Goal: Task Accomplishment & Management: Complete application form

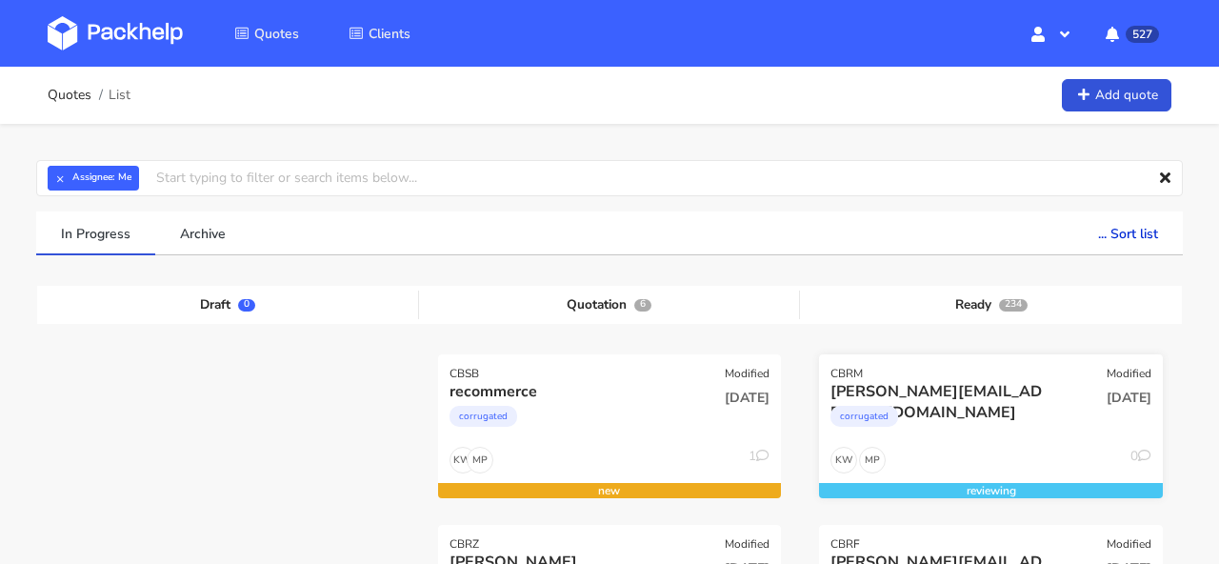
click at [1076, 373] on div "CBRM Modified" at bounding box center [991, 367] width 344 height 27
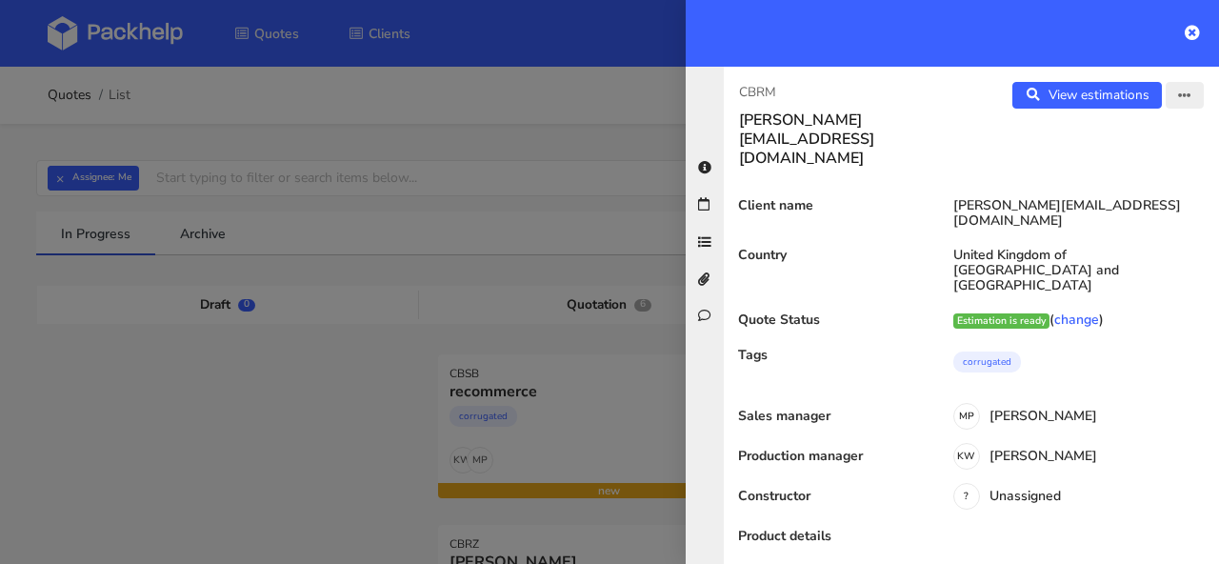
click at [1180, 102] on icon "button" at bounding box center [1184, 96] width 13 height 13
click at [1117, 162] on link "Edit quote" at bounding box center [1123, 169] width 168 height 31
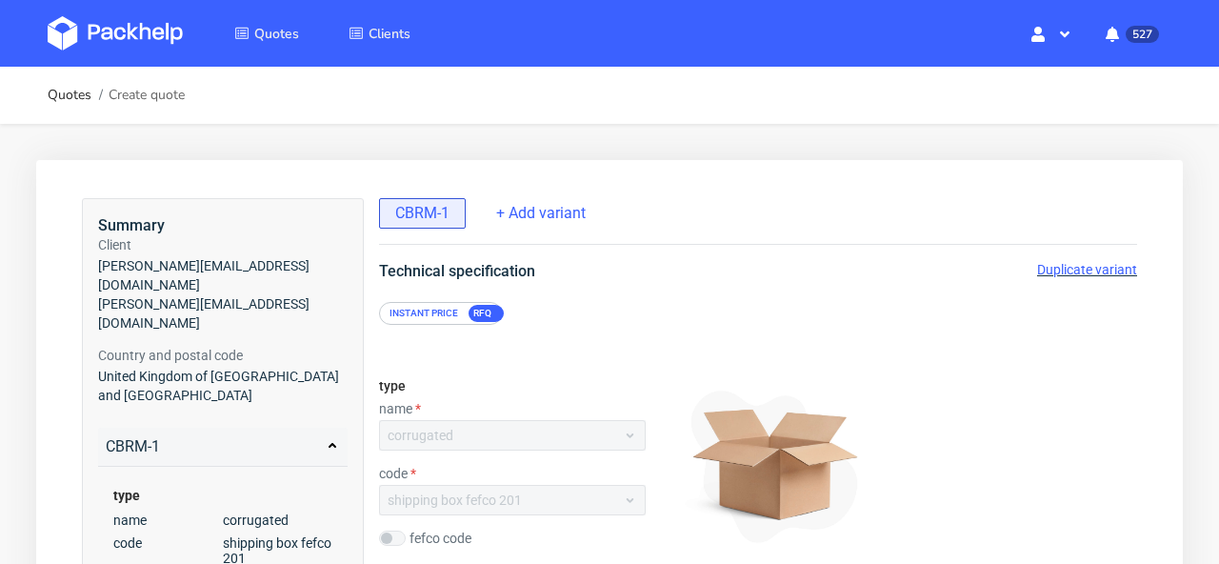
click at [1120, 274] on span "Duplicate variant" at bounding box center [1087, 269] width 100 height 15
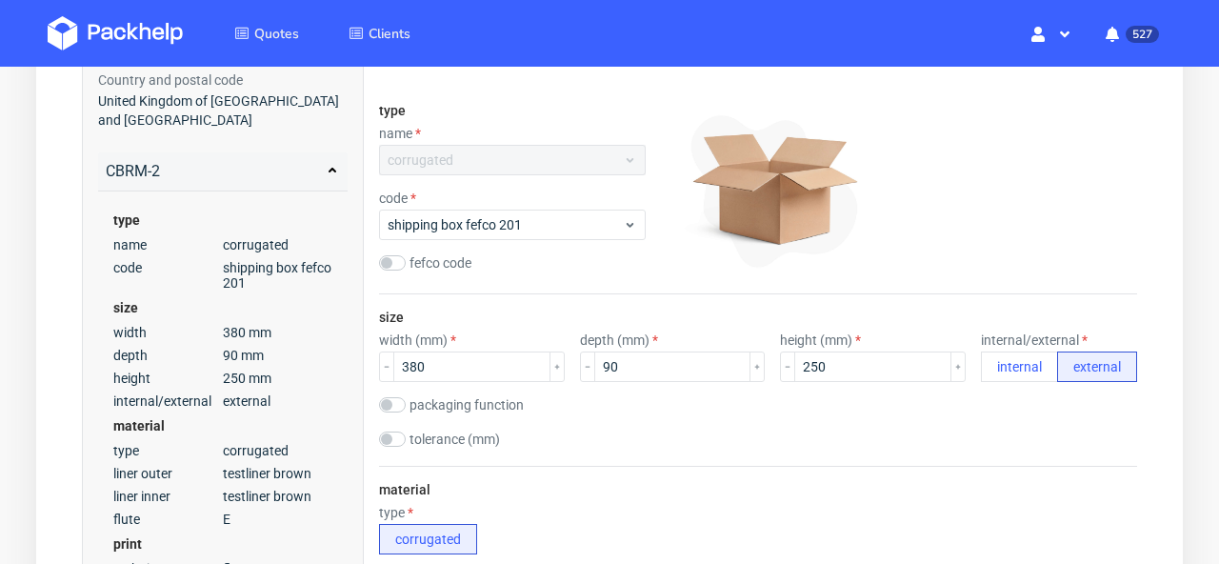
scroll to position [296, 0]
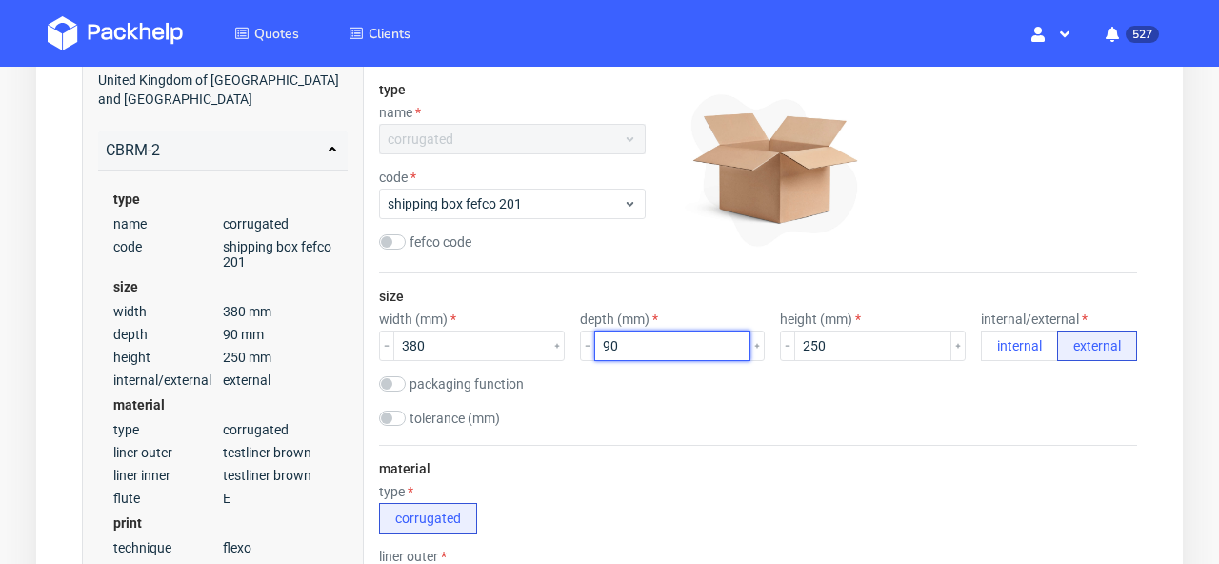
click at [603, 352] on input "90" at bounding box center [672, 345] width 157 height 30
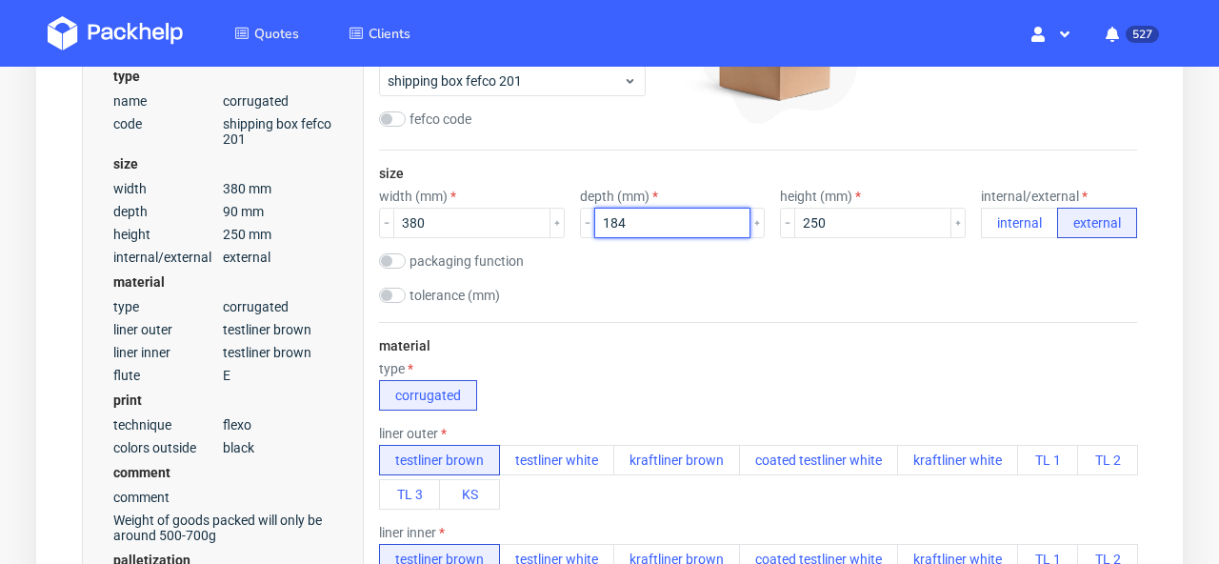
scroll to position [422, 0]
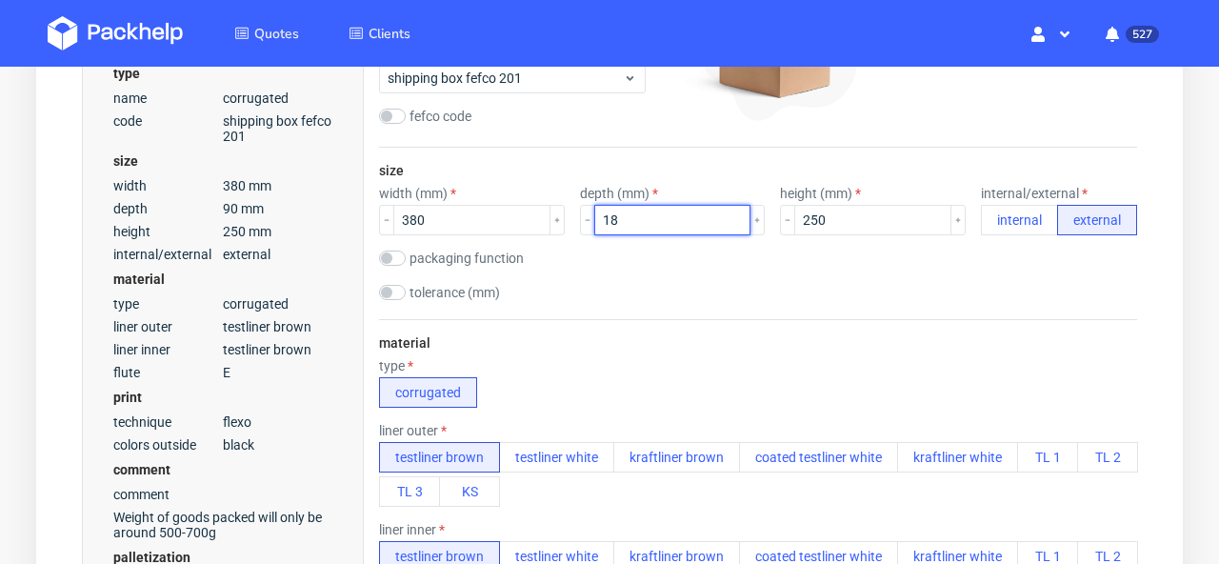
type input "1"
type input "190"
click at [626, 311] on div "size width (mm) 380 depth (mm) 190 height (mm) 250 internal/external internal e…" at bounding box center [758, 233] width 758 height 171
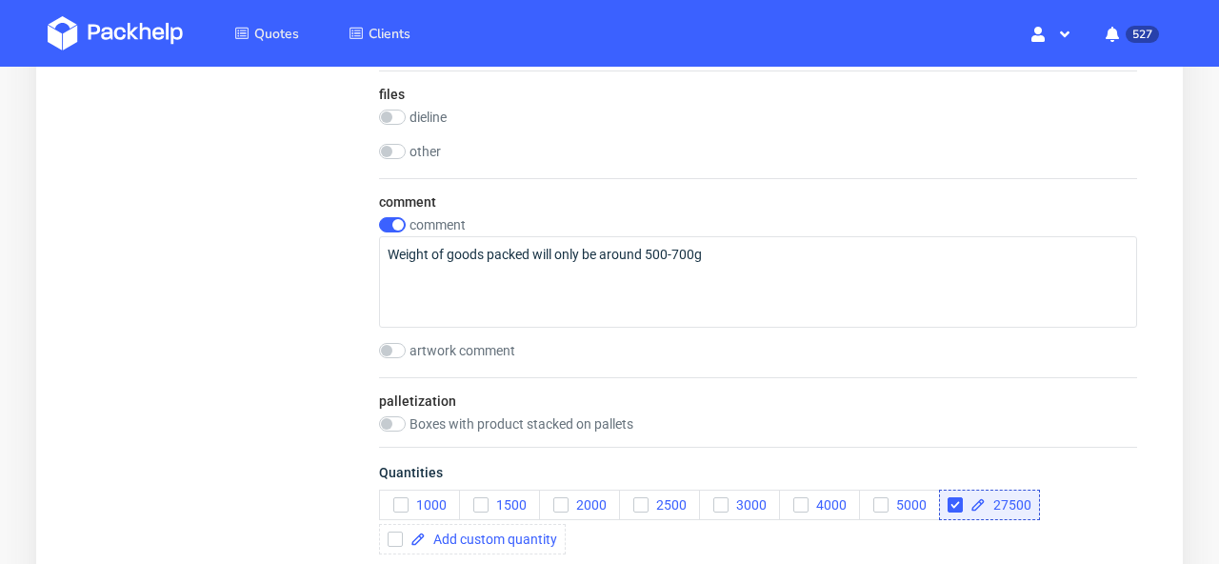
scroll to position [2316, 0]
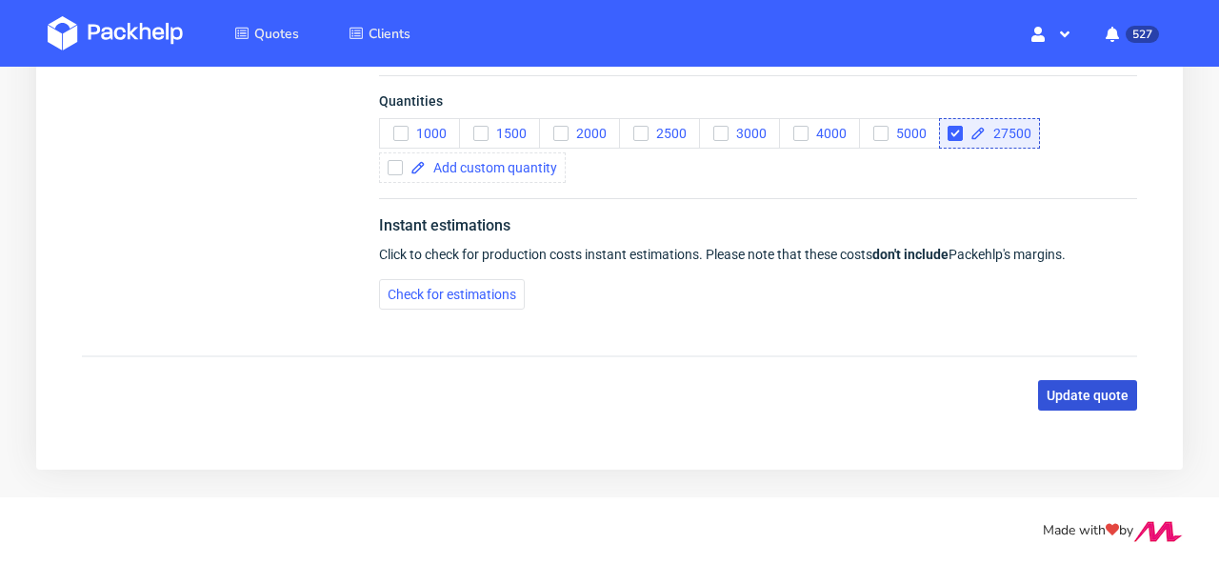
click at [1081, 400] on span "Update quote" at bounding box center [1088, 395] width 82 height 13
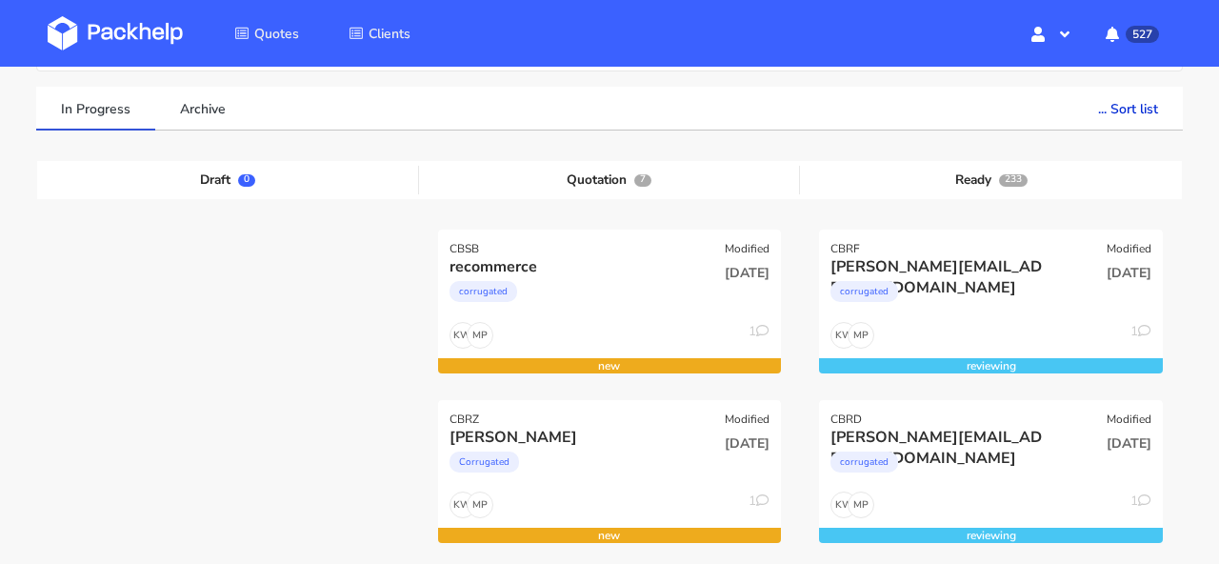
scroll to position [351, 0]
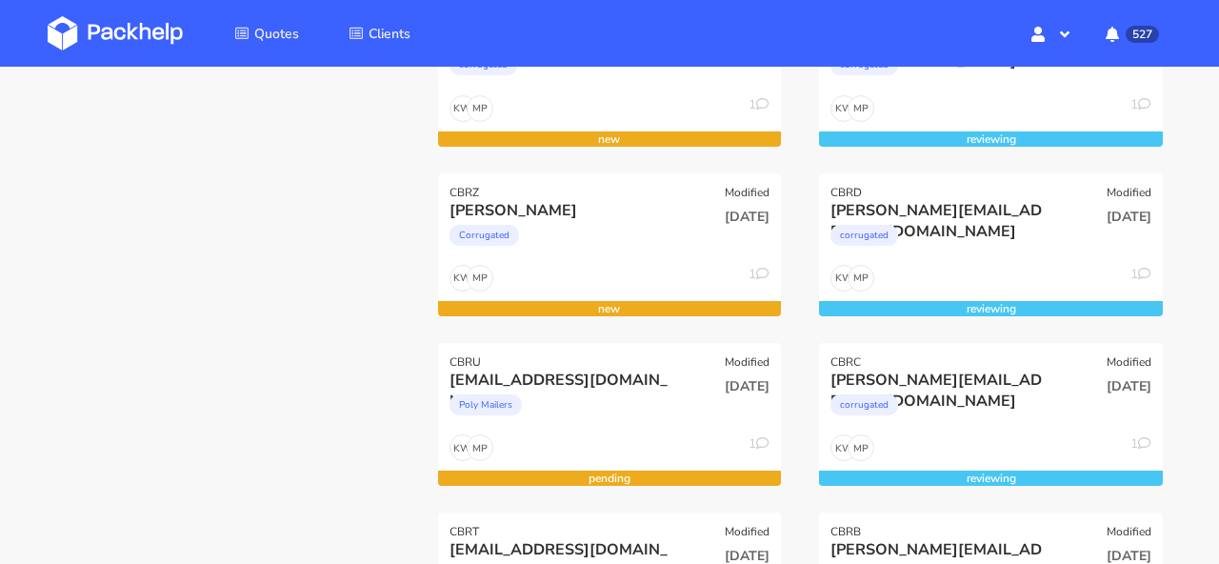
click at [134, 27] on img at bounding box center [115, 33] width 135 height 34
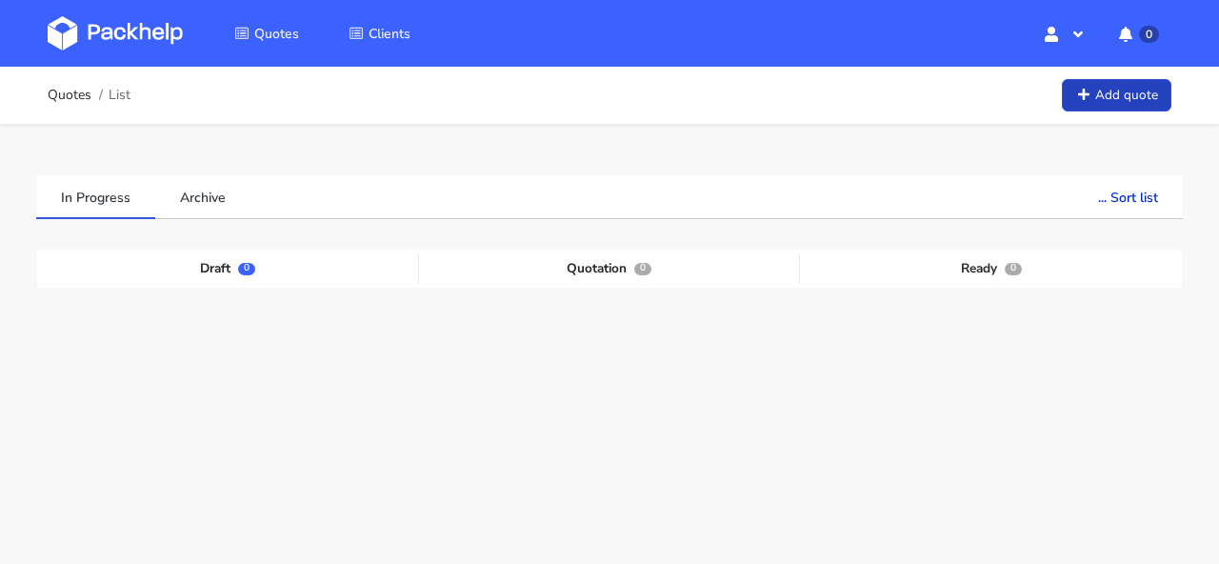
click at [1138, 107] on link "Add quote" at bounding box center [1117, 95] width 110 height 33
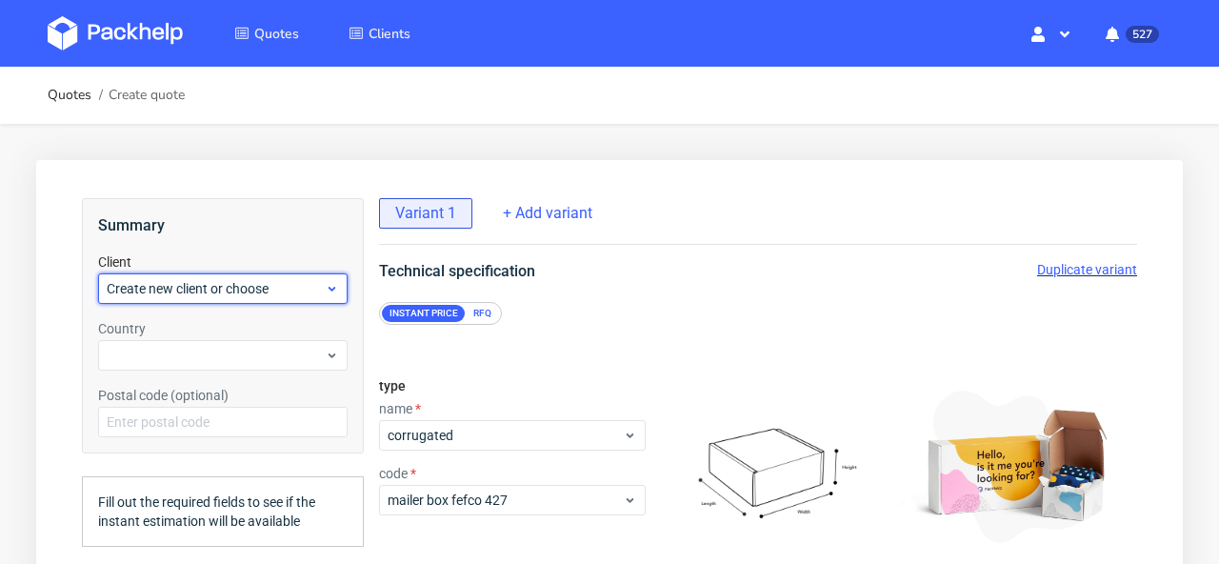
click at [304, 297] on span "Create new client or choose" at bounding box center [216, 288] width 218 height 19
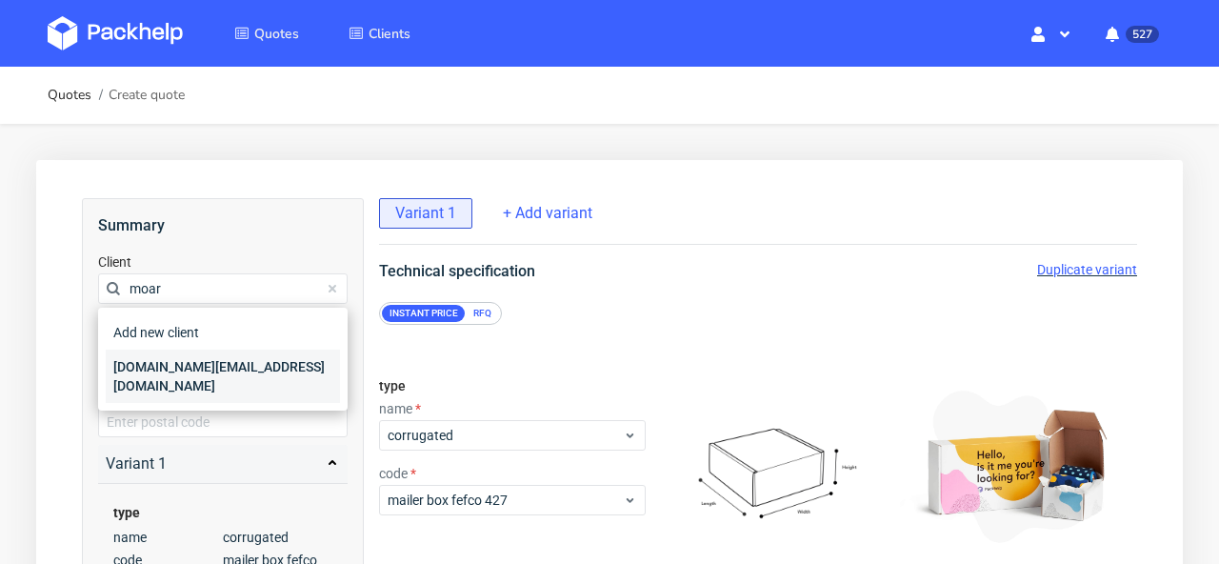
type input "moar"
click at [188, 365] on div "[DOMAIN_NAME][EMAIL_ADDRESS][DOMAIN_NAME]" at bounding box center [223, 376] width 234 height 53
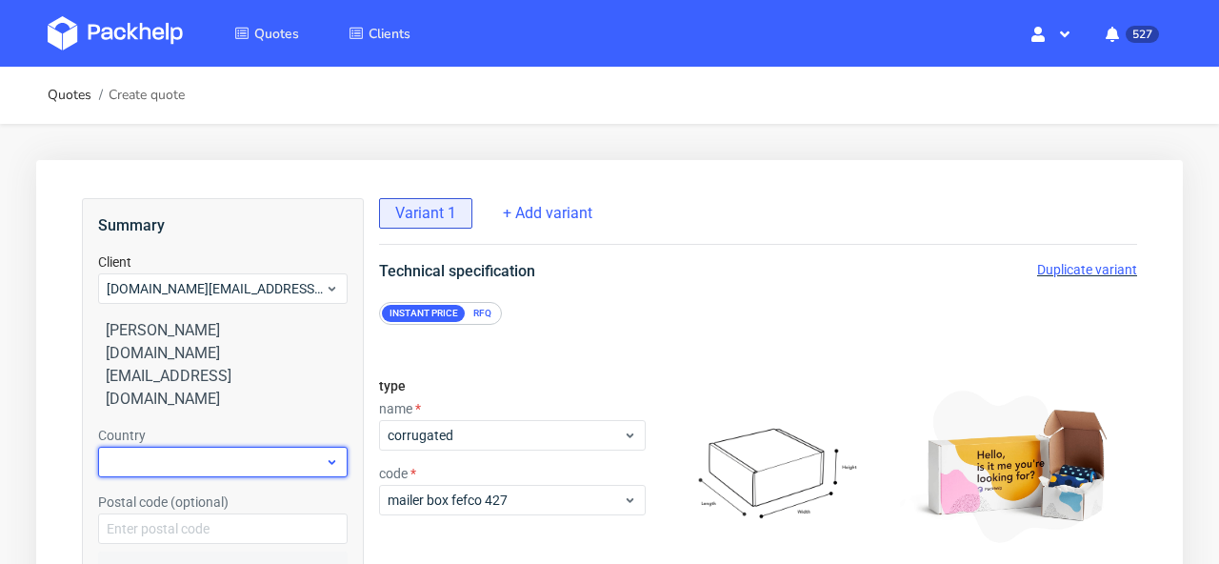
click at [173, 447] on div at bounding box center [223, 462] width 250 height 30
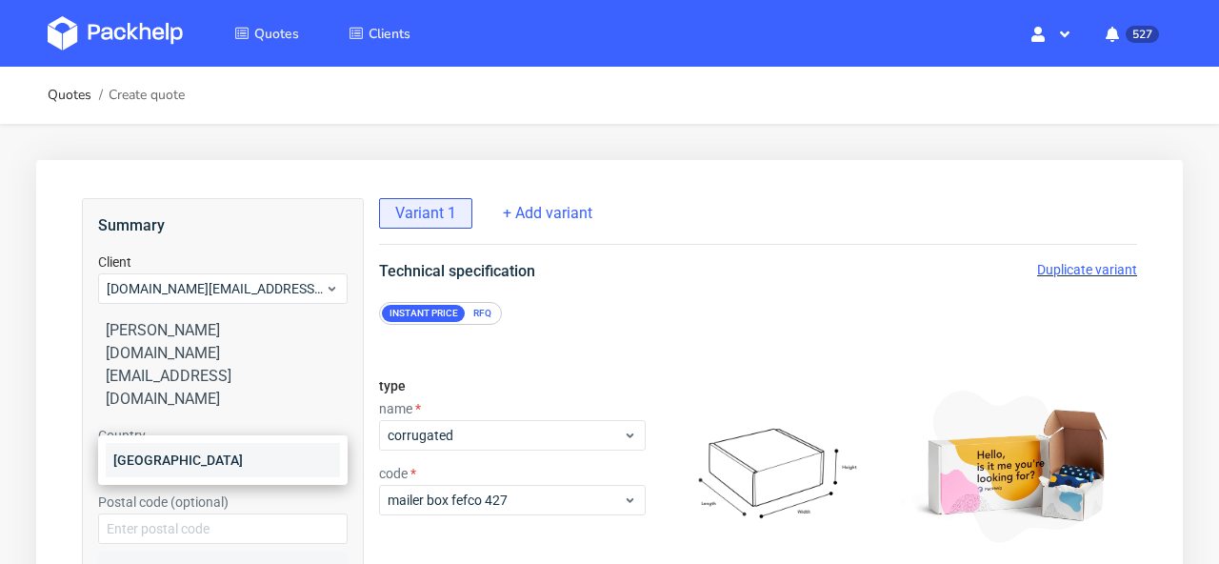
type input "neth"
click at [169, 465] on div "[GEOGRAPHIC_DATA]" at bounding box center [223, 460] width 234 height 34
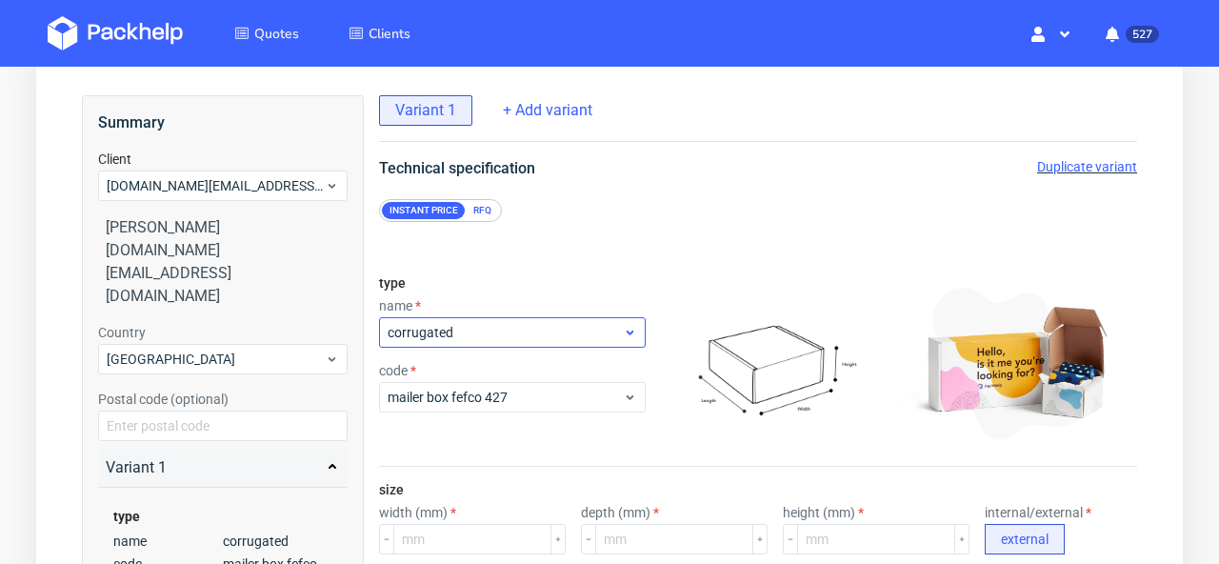
scroll to position [162, 0]
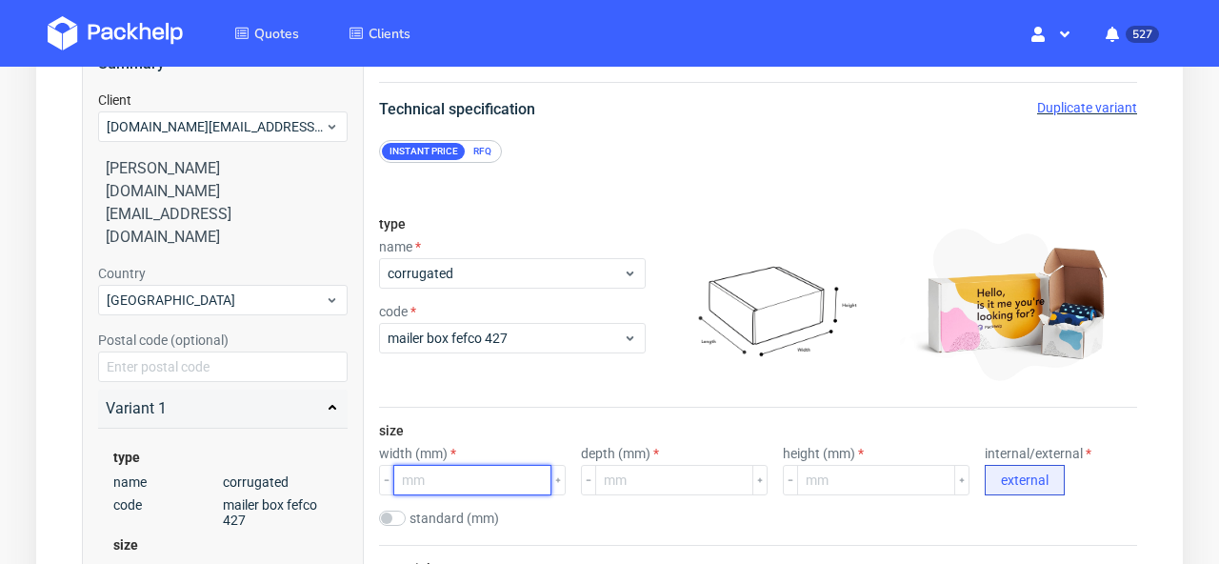
click at [424, 475] on input "number" at bounding box center [472, 480] width 158 height 30
type input "240"
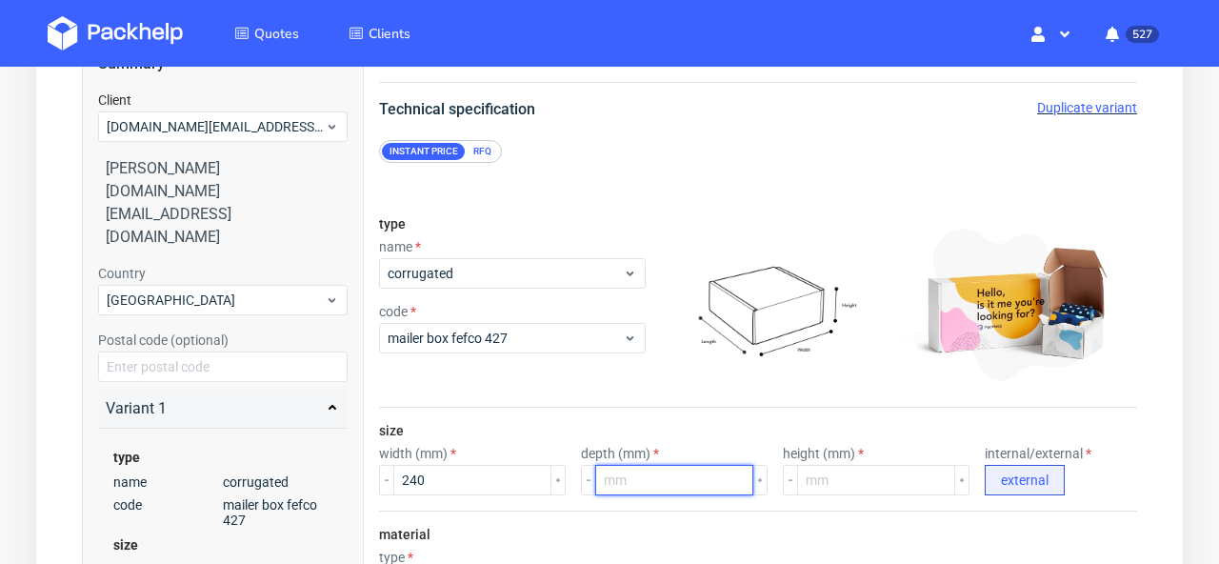
click at [636, 484] on input "number" at bounding box center [674, 480] width 158 height 30
type input "240"
click at [864, 479] on input "number" at bounding box center [876, 480] width 158 height 30
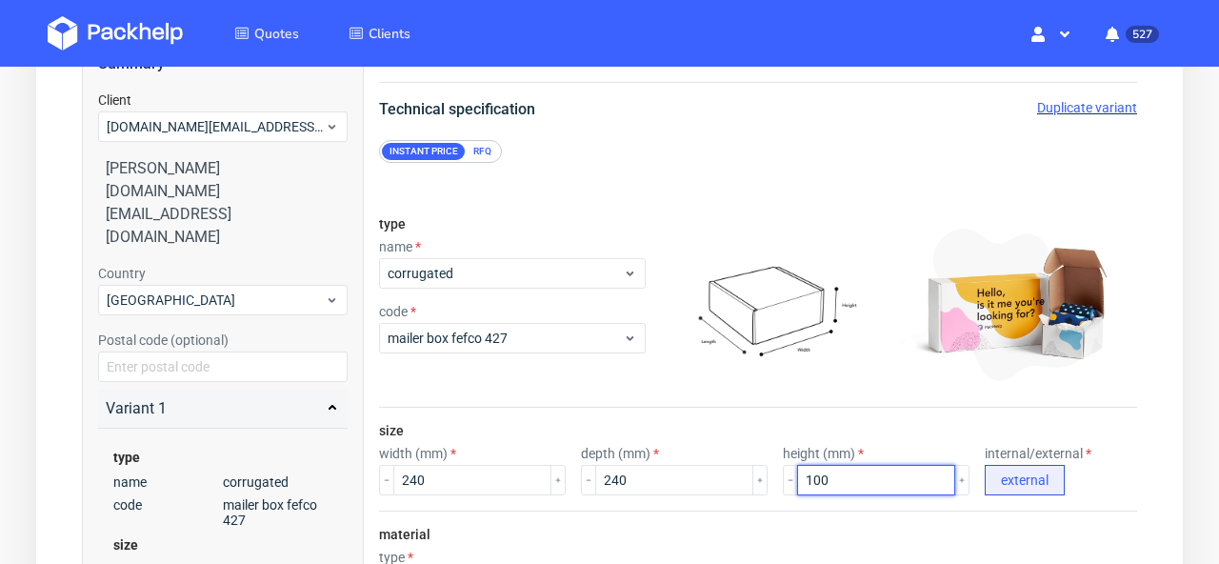
type input "100"
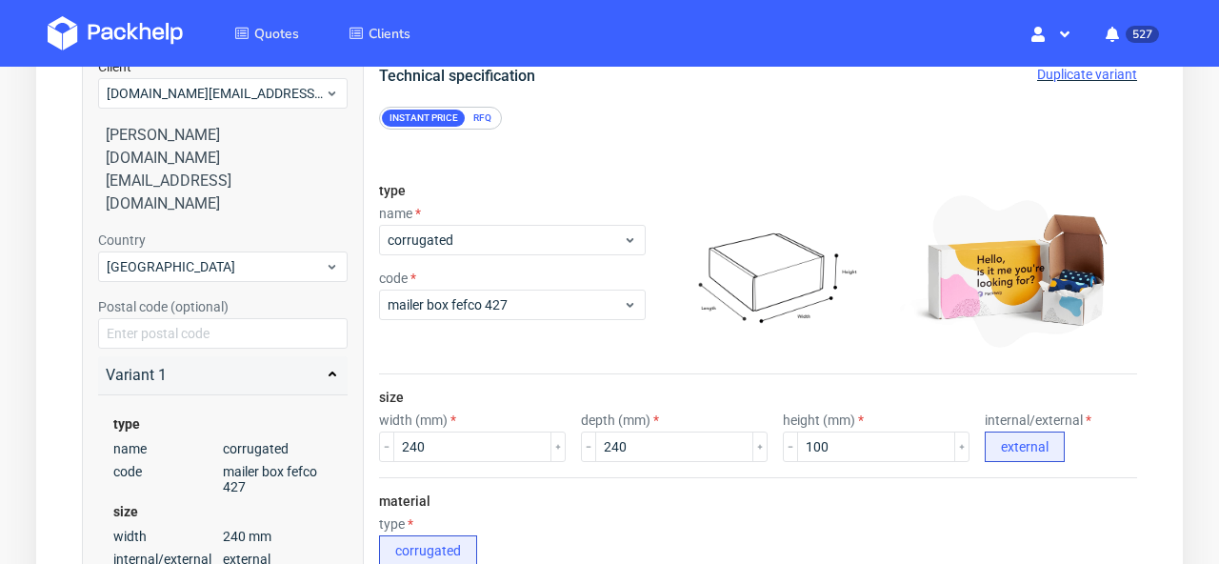
scroll to position [201, 0]
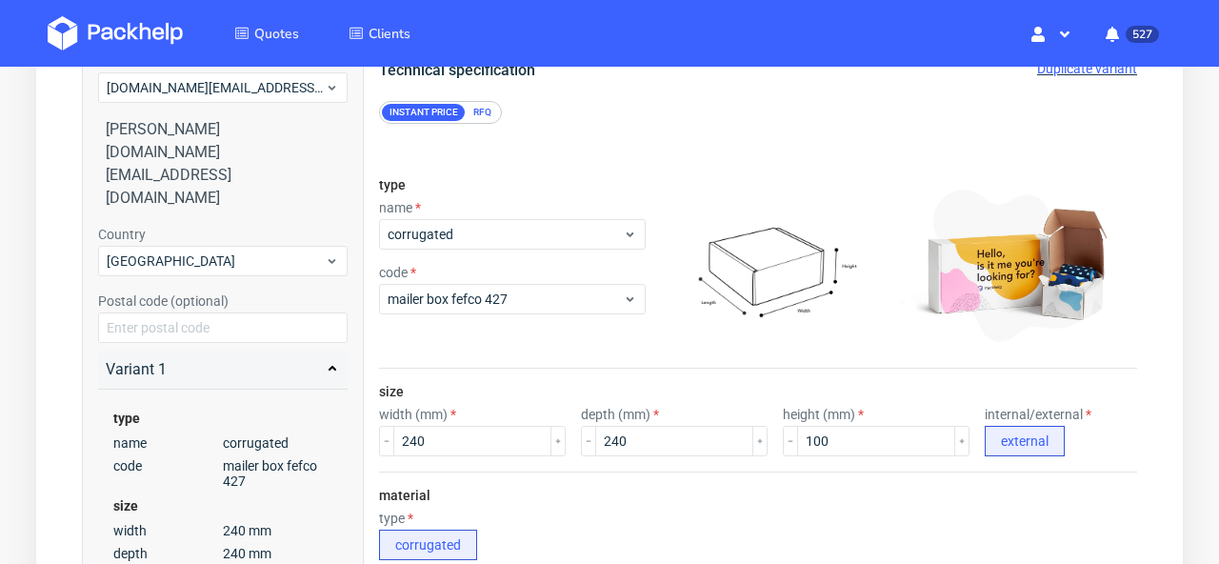
click at [484, 109] on div "RFQ" at bounding box center [482, 112] width 33 height 17
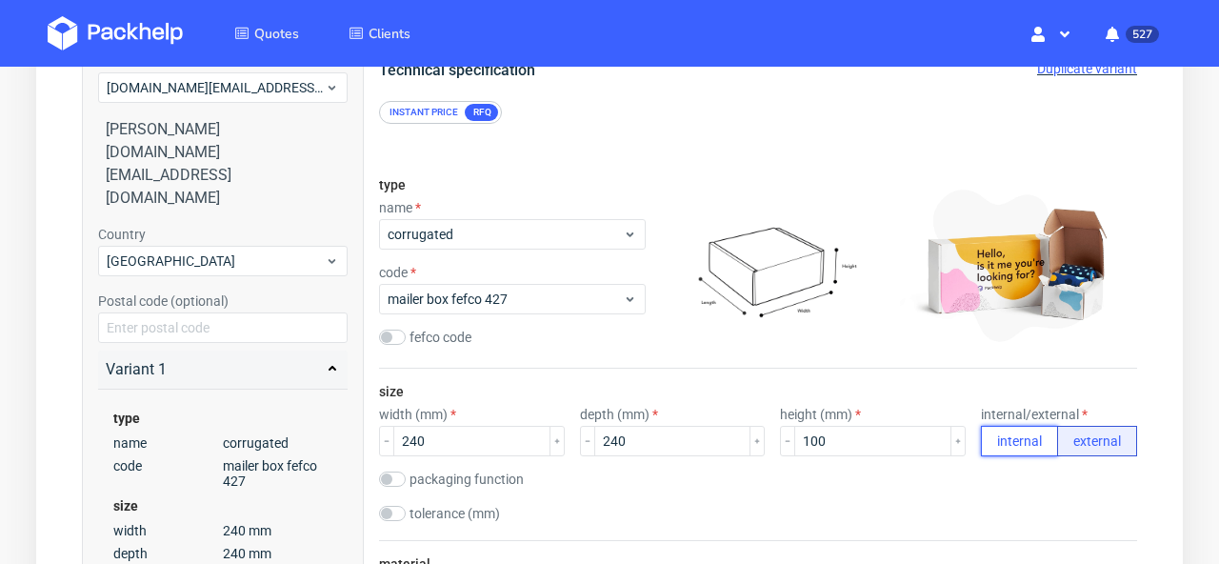
click at [1034, 437] on button "internal" at bounding box center [1019, 441] width 77 height 30
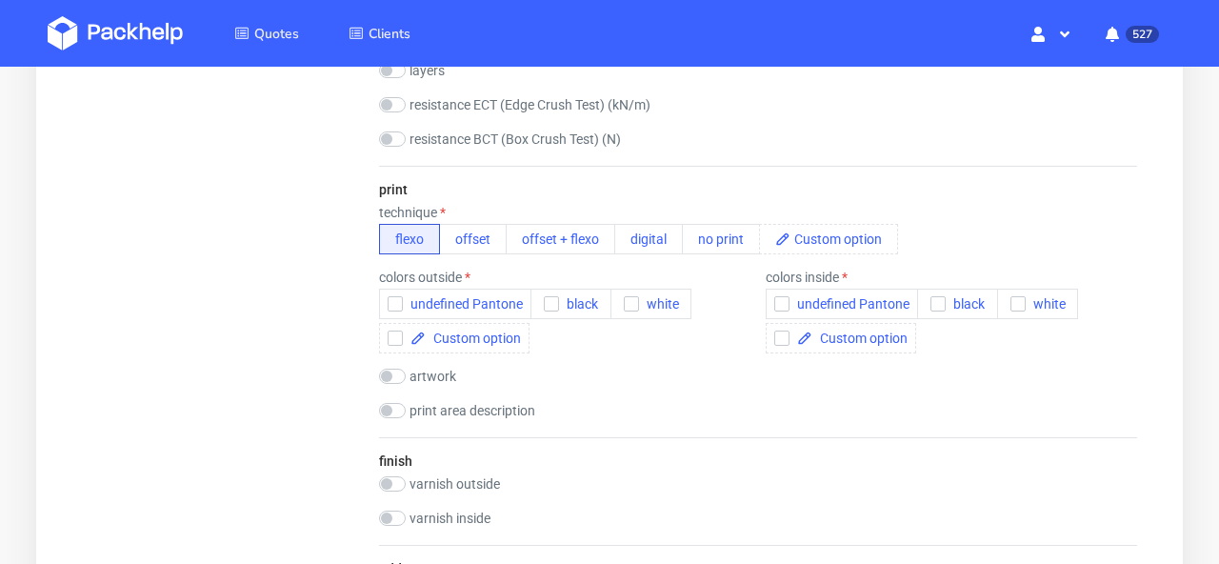
scroll to position [1177, 0]
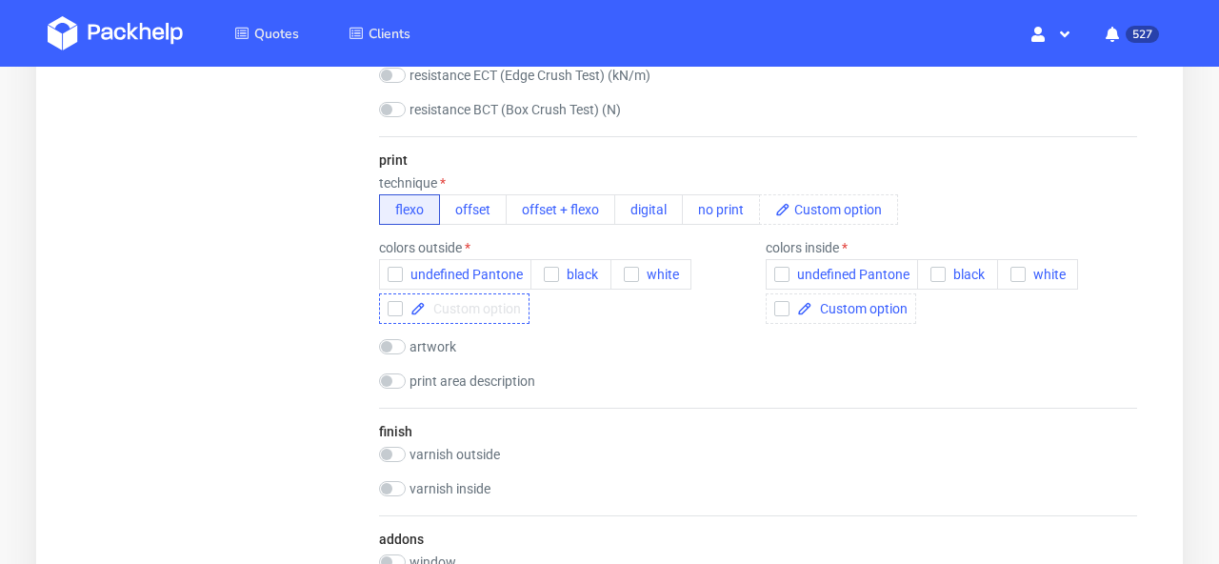
click at [496, 310] on span at bounding box center [473, 308] width 95 height 13
checkbox input "true"
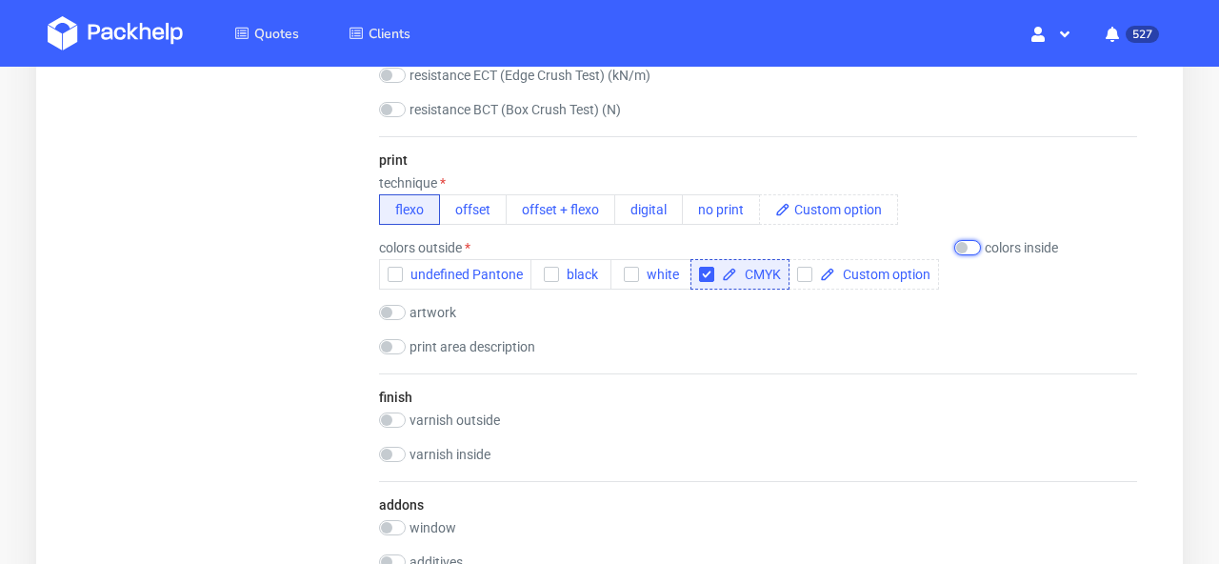
click at [975, 240] on input "checkbox" at bounding box center [967, 247] width 27 height 15
checkbox input "true"
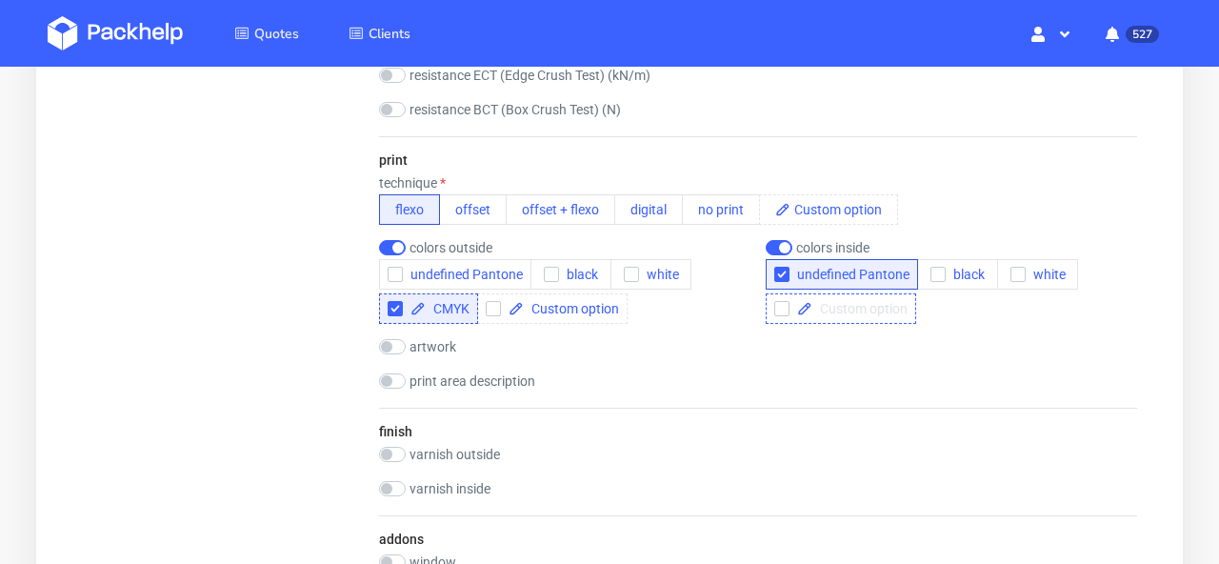
click at [888, 305] on span at bounding box center [859, 308] width 95 height 13
click at [481, 211] on button "offset" at bounding box center [473, 209] width 68 height 30
checkbox input "true"
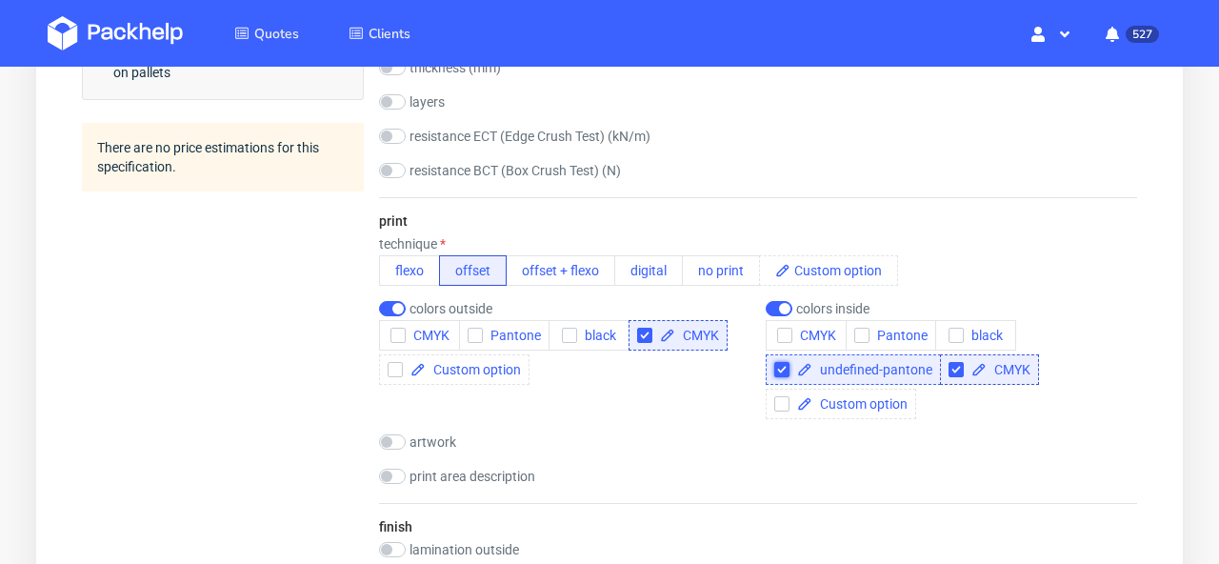
click at [784, 372] on input "checkbox" at bounding box center [781, 369] width 15 height 15
checkbox input "true"
checkbox input "false"
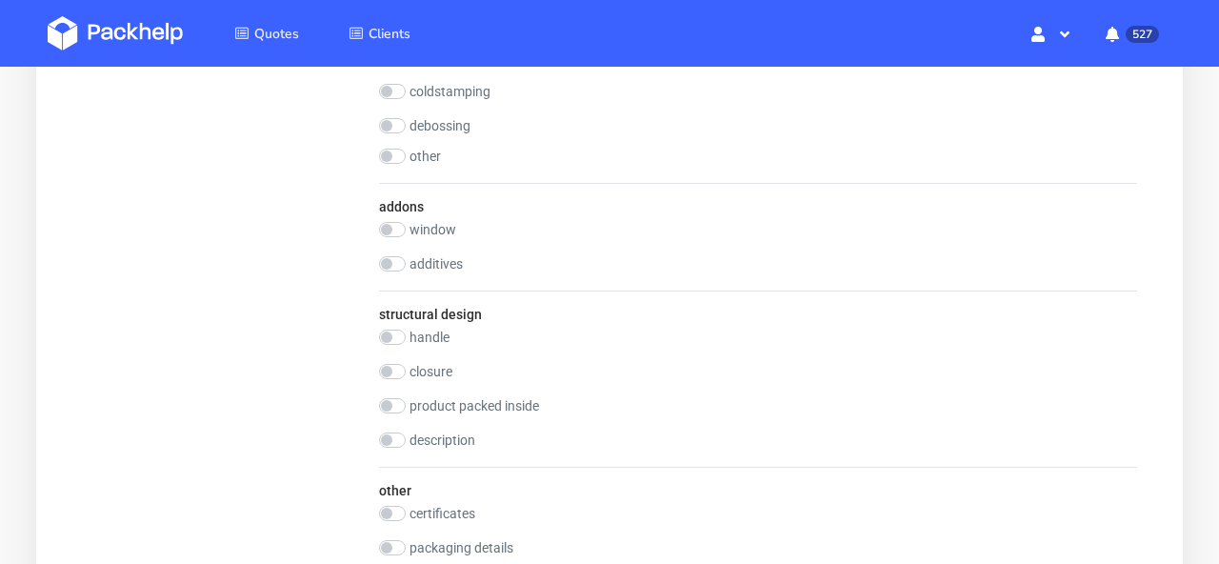
scroll to position [1974, 0]
click at [387, 372] on input "checkbox" at bounding box center [392, 367] width 27 height 15
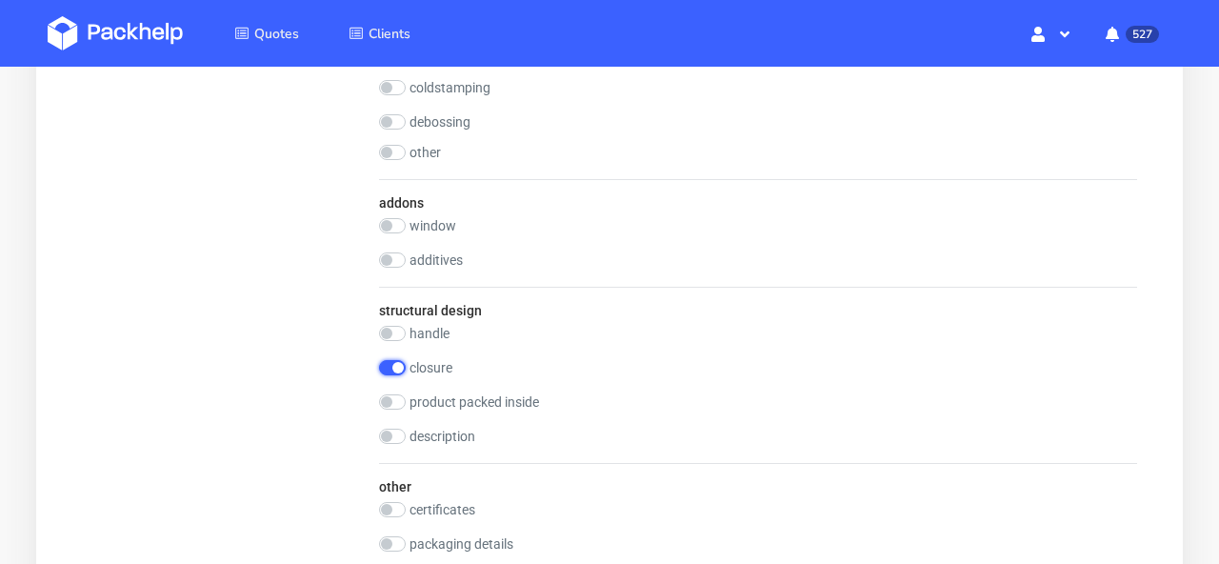
checkbox input "true"
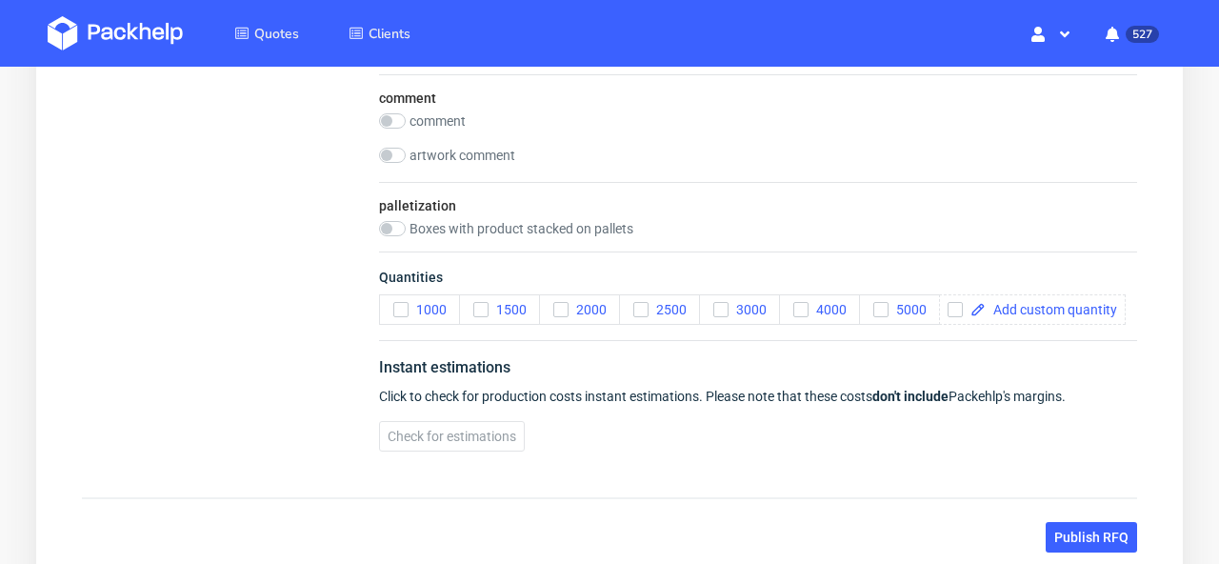
scroll to position [2660, 0]
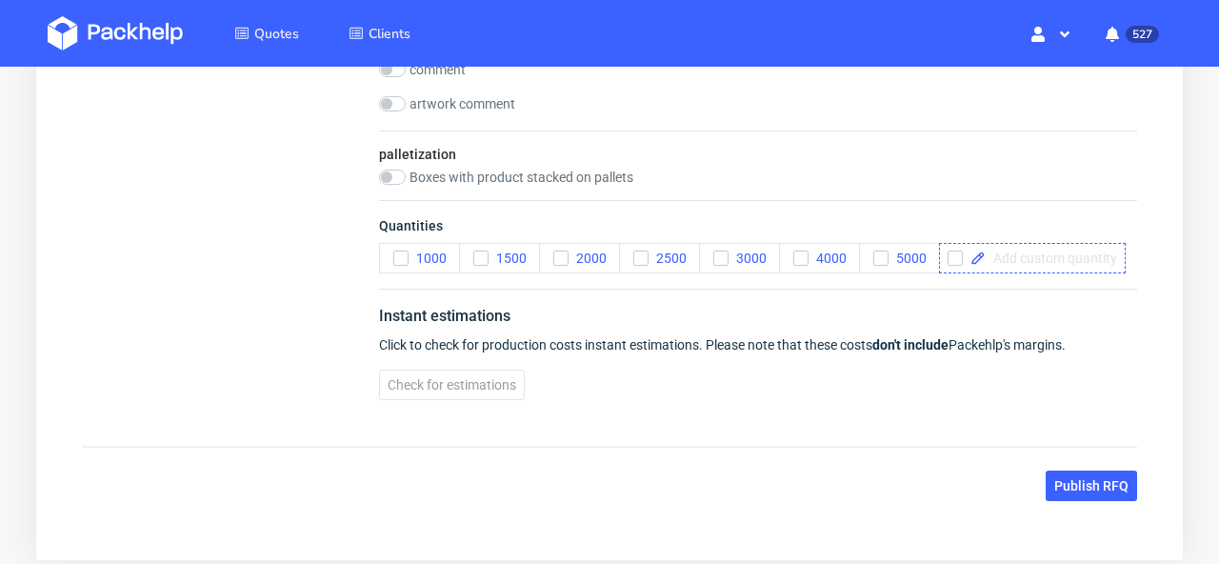
click at [1036, 265] on span at bounding box center [1051, 257] width 131 height 13
checkbox input "true"
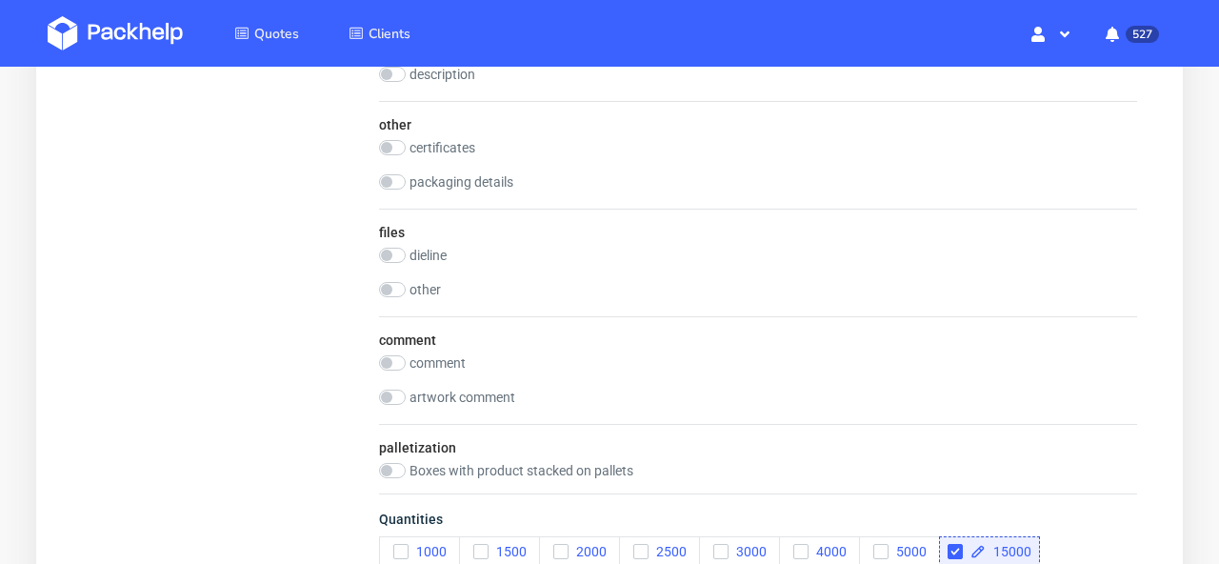
scroll to position [2408, 0]
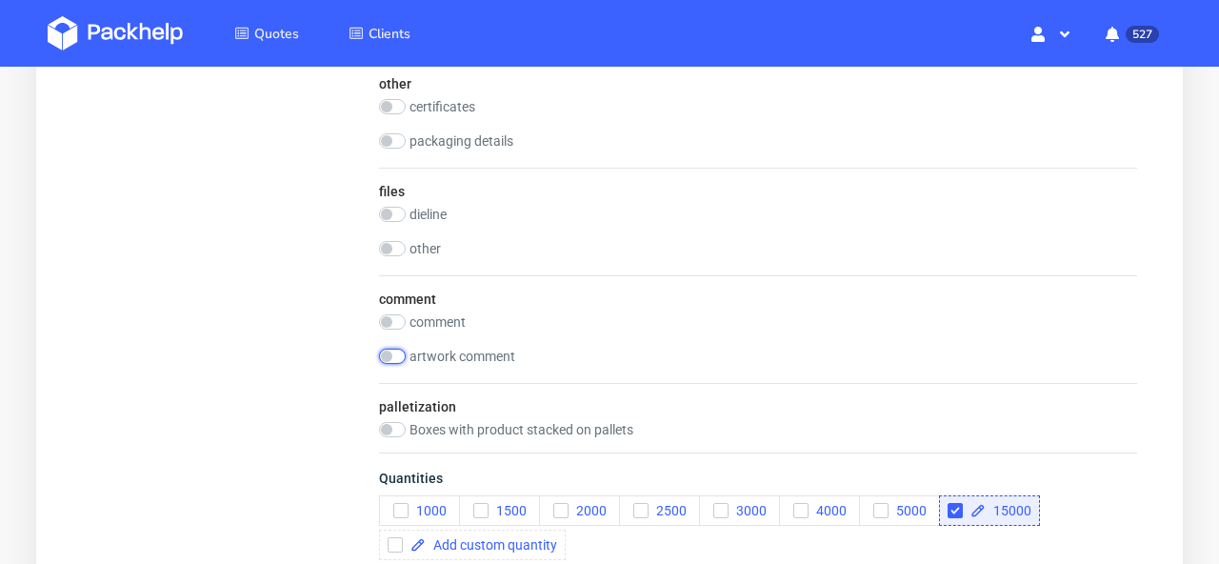
click at [399, 352] on input "checkbox" at bounding box center [392, 356] width 27 height 15
checkbox input "true"
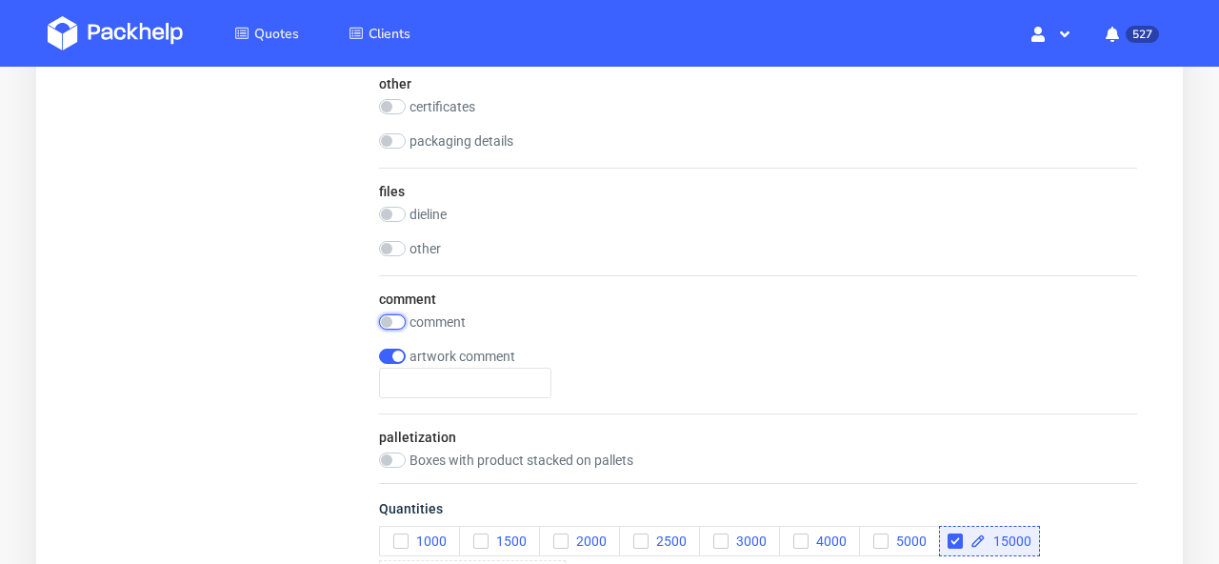
click at [399, 327] on input "checkbox" at bounding box center [392, 321] width 27 height 15
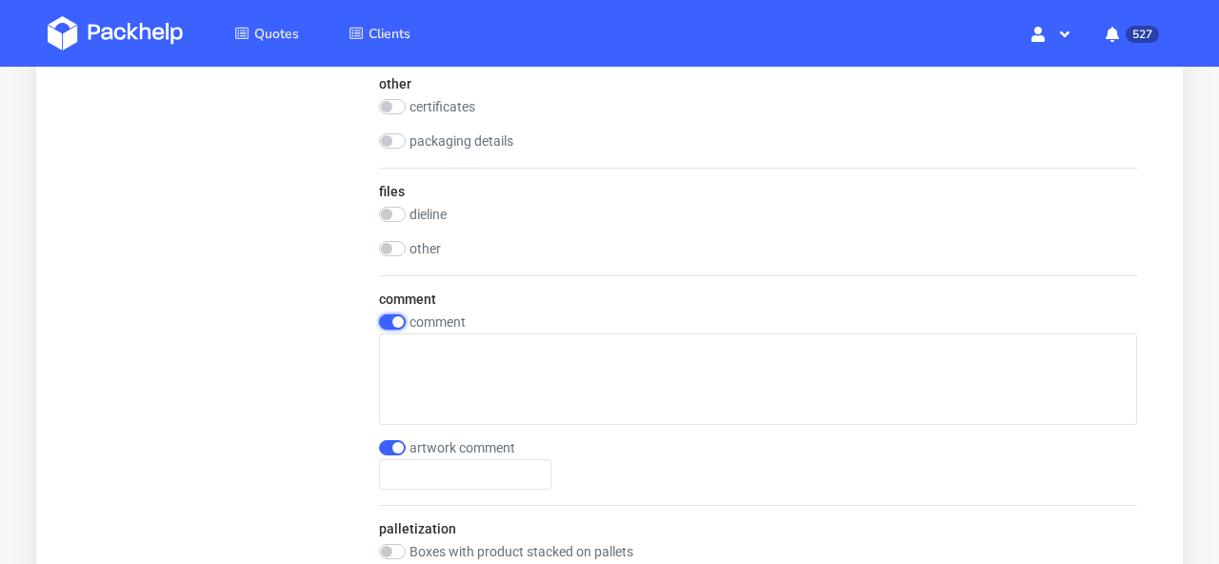
click at [399, 327] on input "checkbox" at bounding box center [392, 321] width 27 height 15
checkbox input "false"
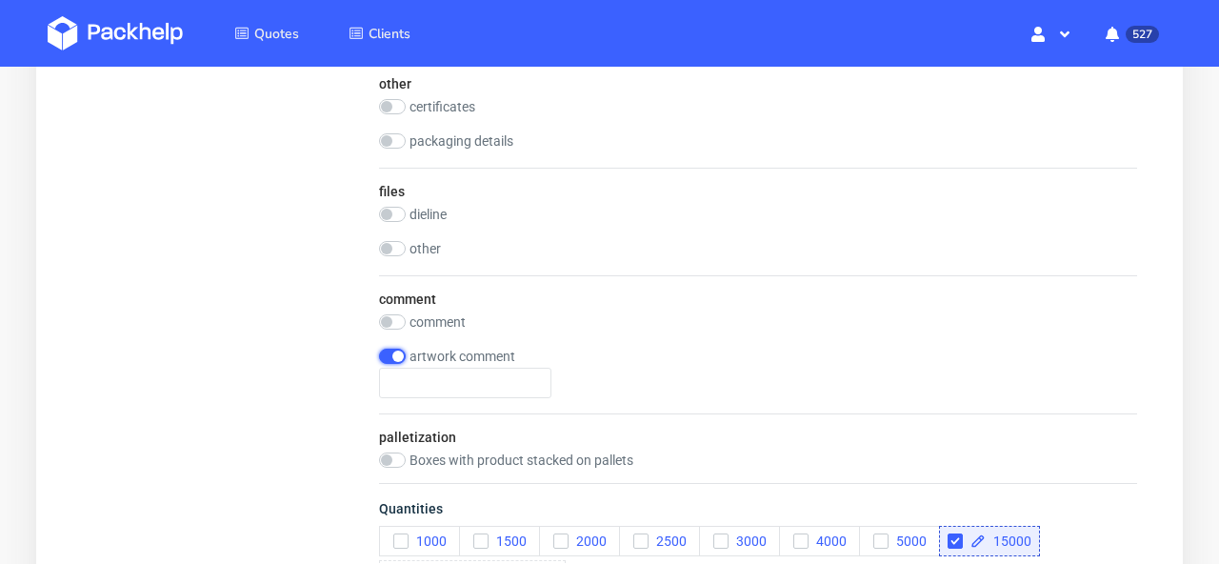
click at [385, 356] on input "checkbox" at bounding box center [392, 356] width 27 height 15
checkbox input "false"
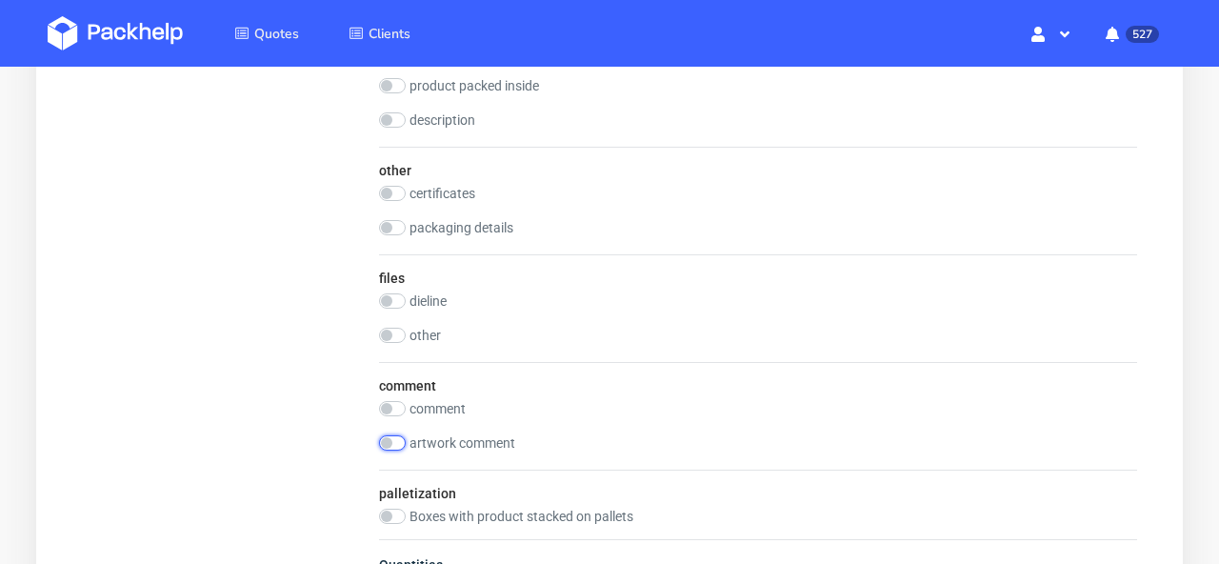
scroll to position [2324, 0]
click at [396, 335] on input "checkbox" at bounding box center [392, 332] width 27 height 15
checkbox input "true"
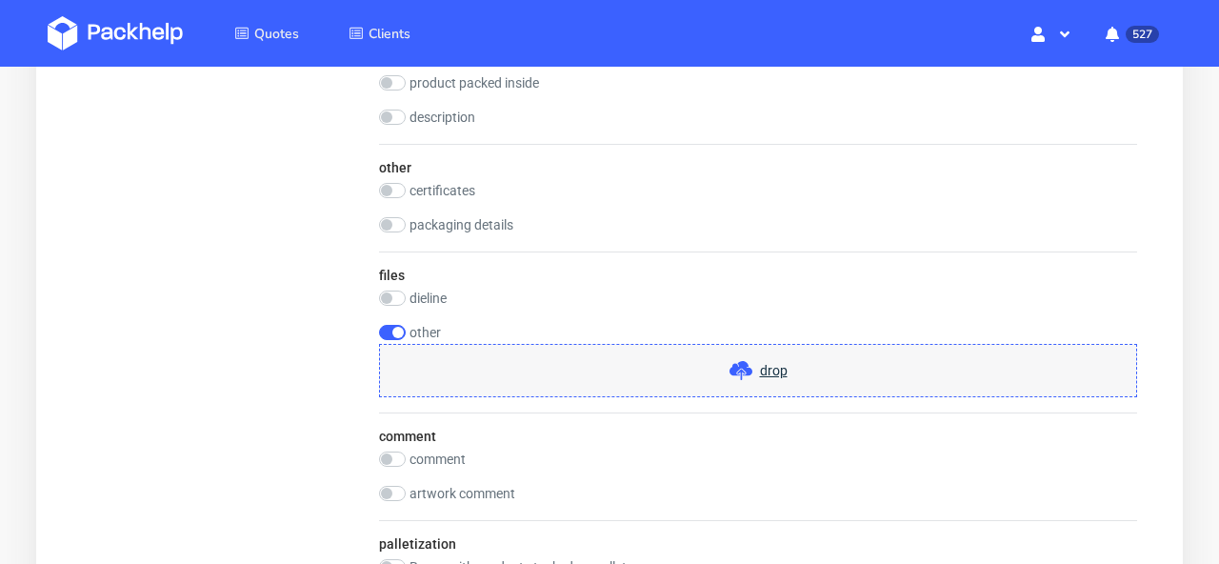
click at [770, 380] on span "drop" at bounding box center [759, 370] width 58 height 23
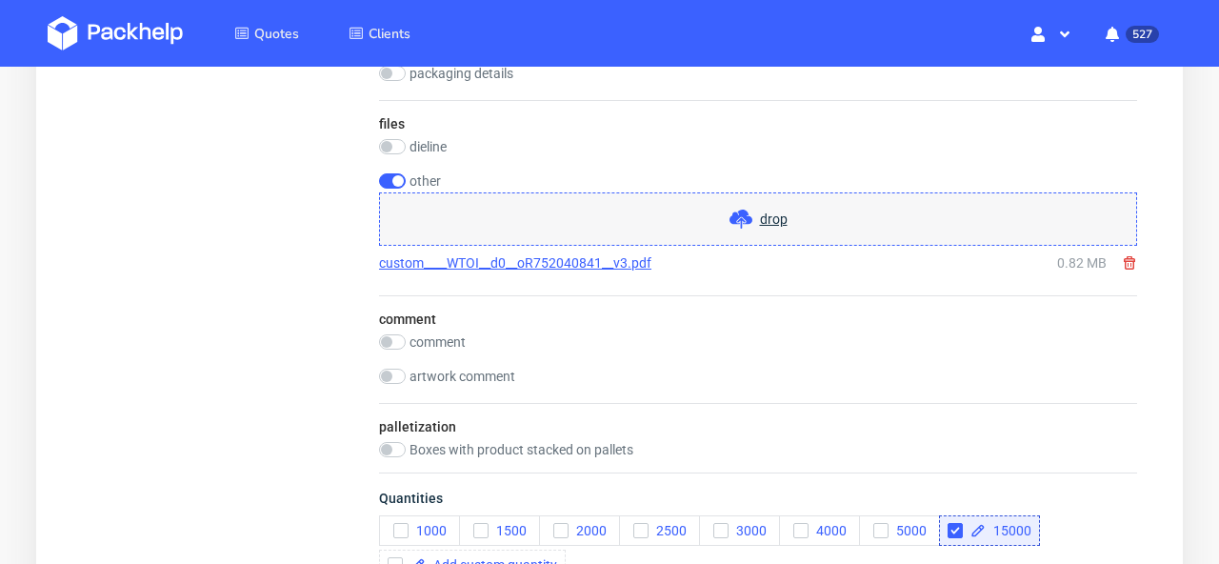
scroll to position [2539, 0]
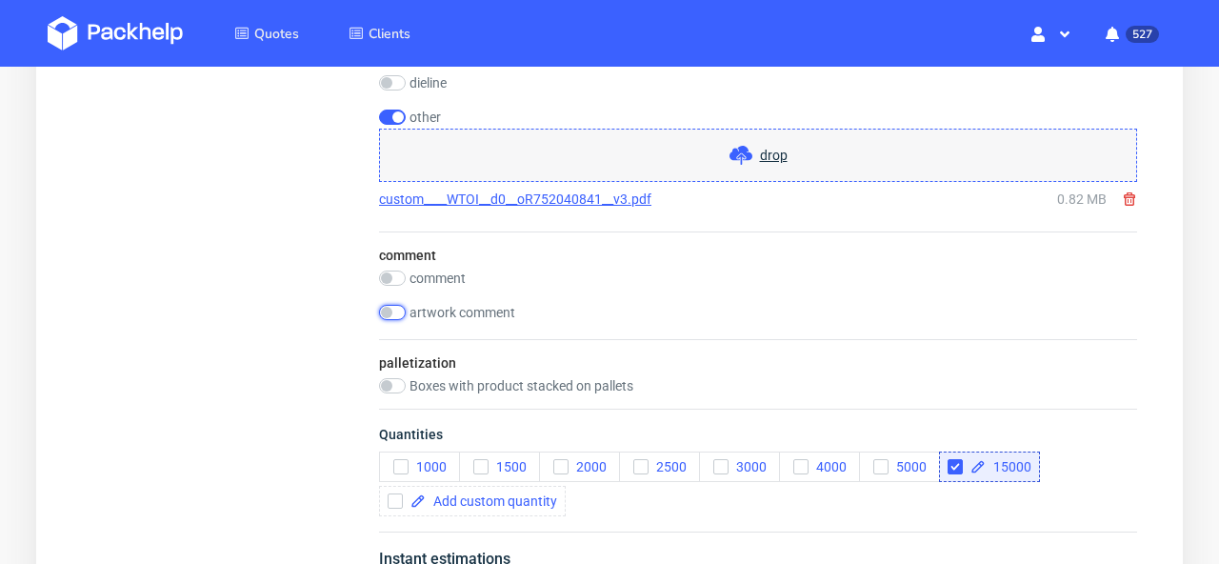
click at [400, 311] on input "checkbox" at bounding box center [392, 312] width 27 height 15
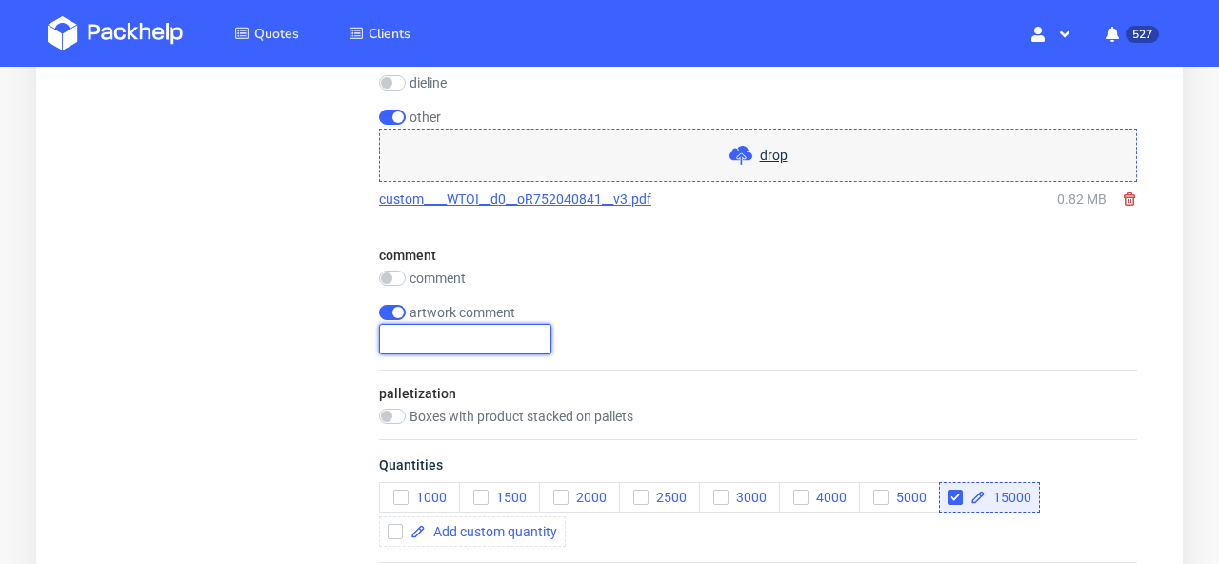
click at [459, 332] on input "text" at bounding box center [465, 339] width 172 height 30
click at [385, 308] on input "checkbox" at bounding box center [392, 312] width 27 height 15
checkbox input "true"
click at [392, 280] on input "checkbox" at bounding box center [392, 277] width 27 height 15
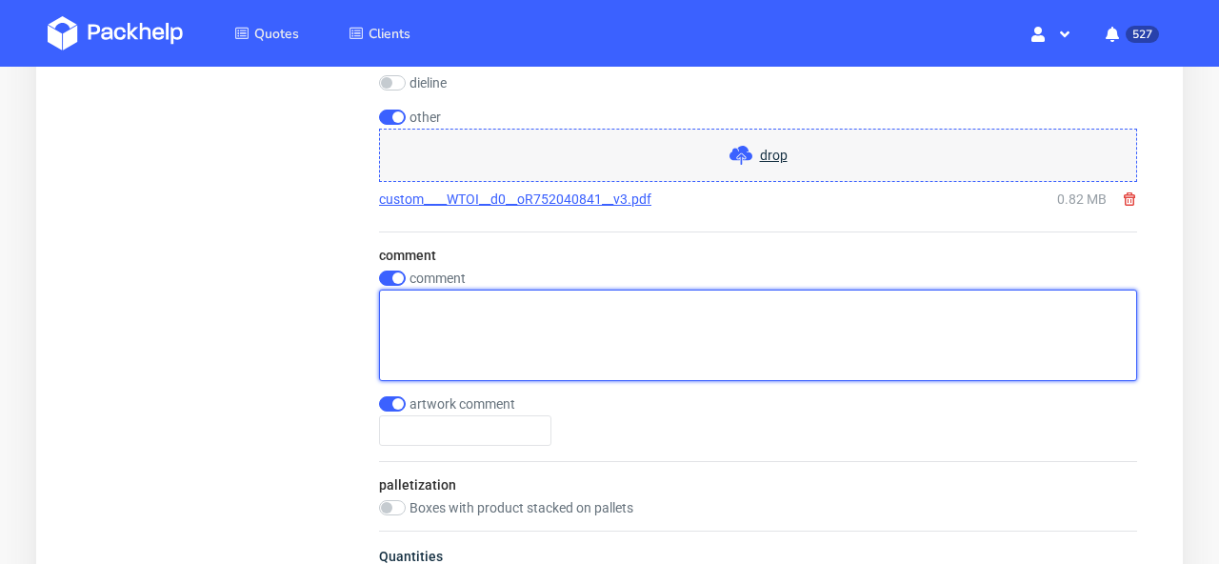
click at [421, 320] on textarea at bounding box center [758, 335] width 758 height 91
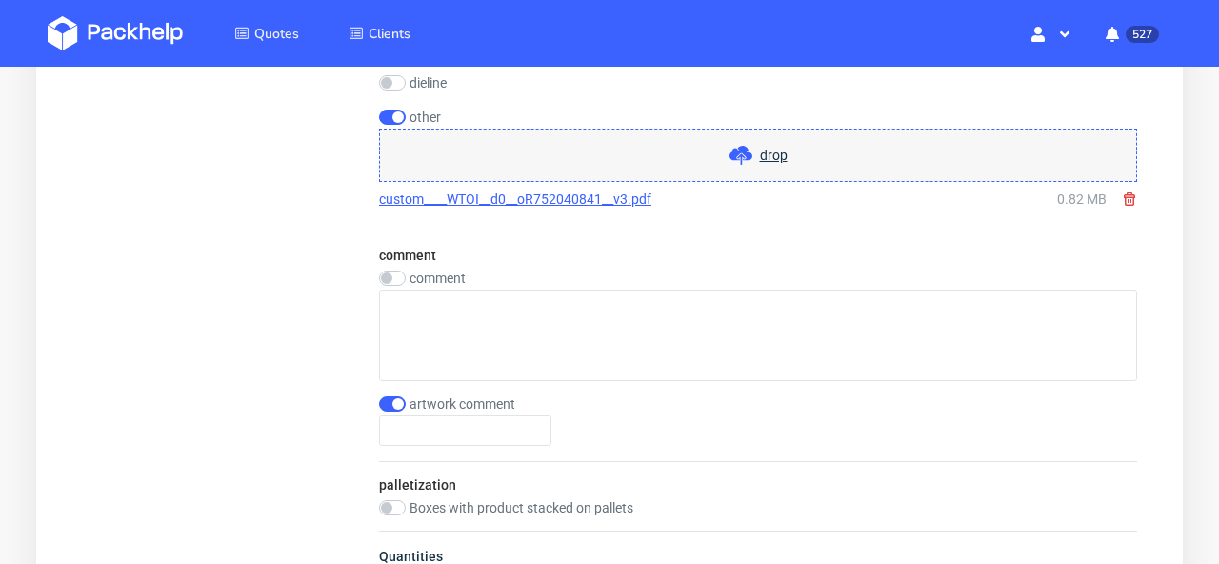
checkbox input "false"
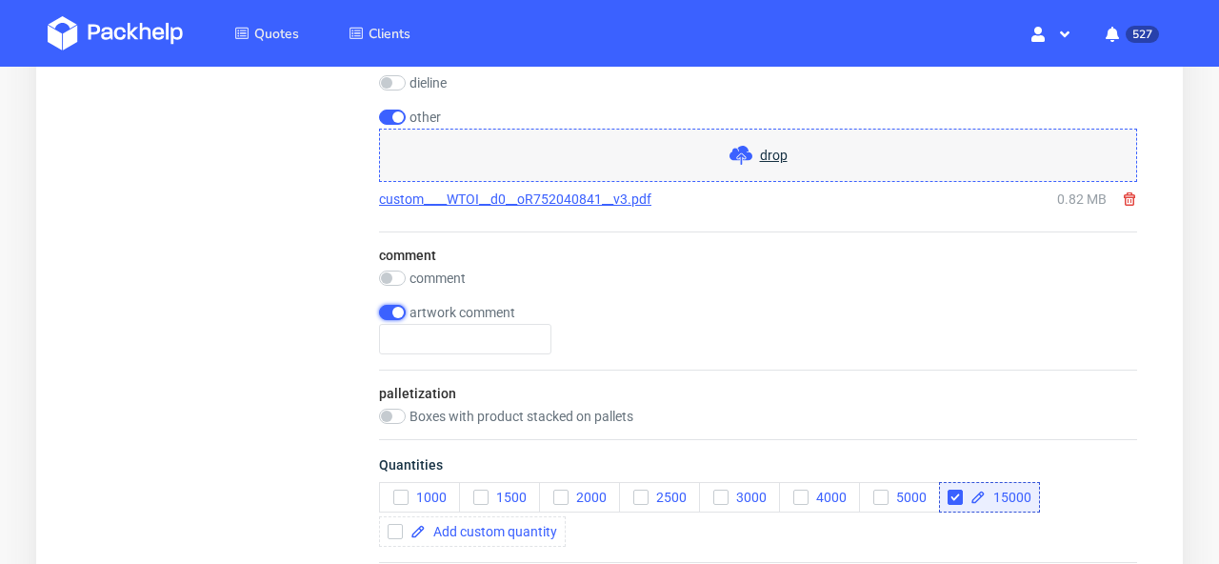
click at [386, 310] on input "checkbox" at bounding box center [392, 312] width 27 height 15
checkbox input "false"
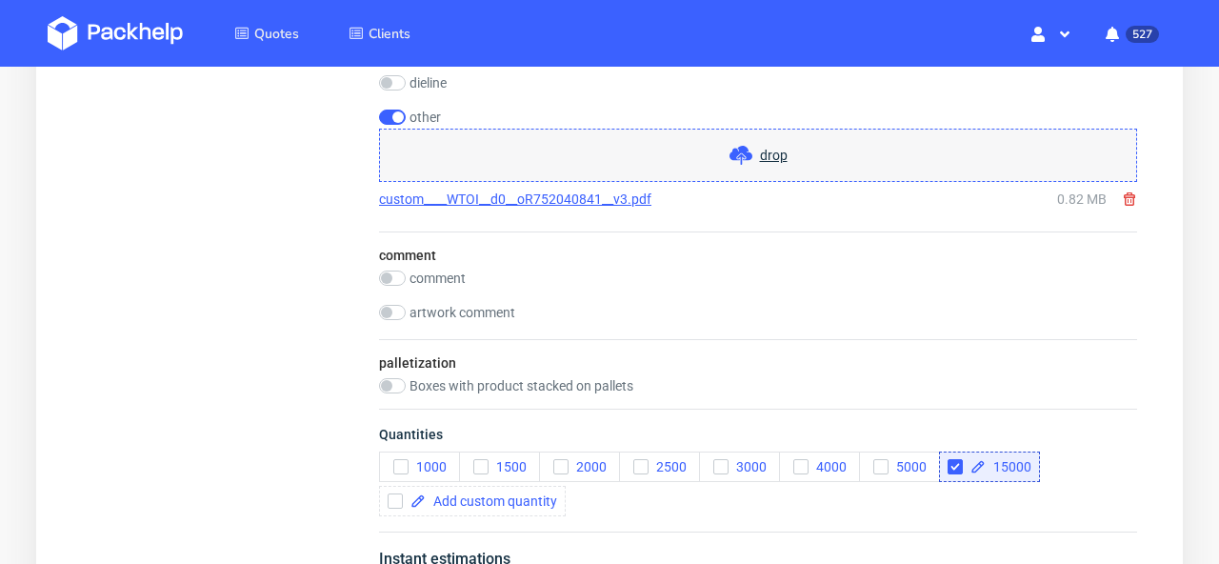
click at [394, 287] on div "comment" at bounding box center [758, 279] width 758 height 19
click at [394, 282] on input "checkbox" at bounding box center [392, 277] width 27 height 15
checkbox input "true"
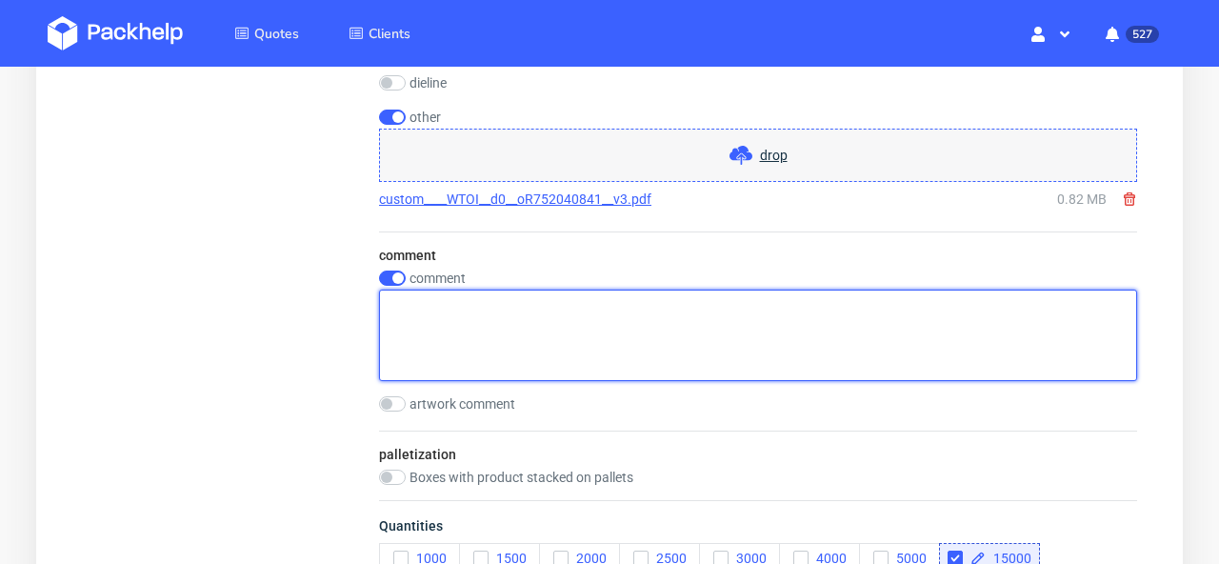
click at [432, 302] on textarea at bounding box center [758, 335] width 758 height 91
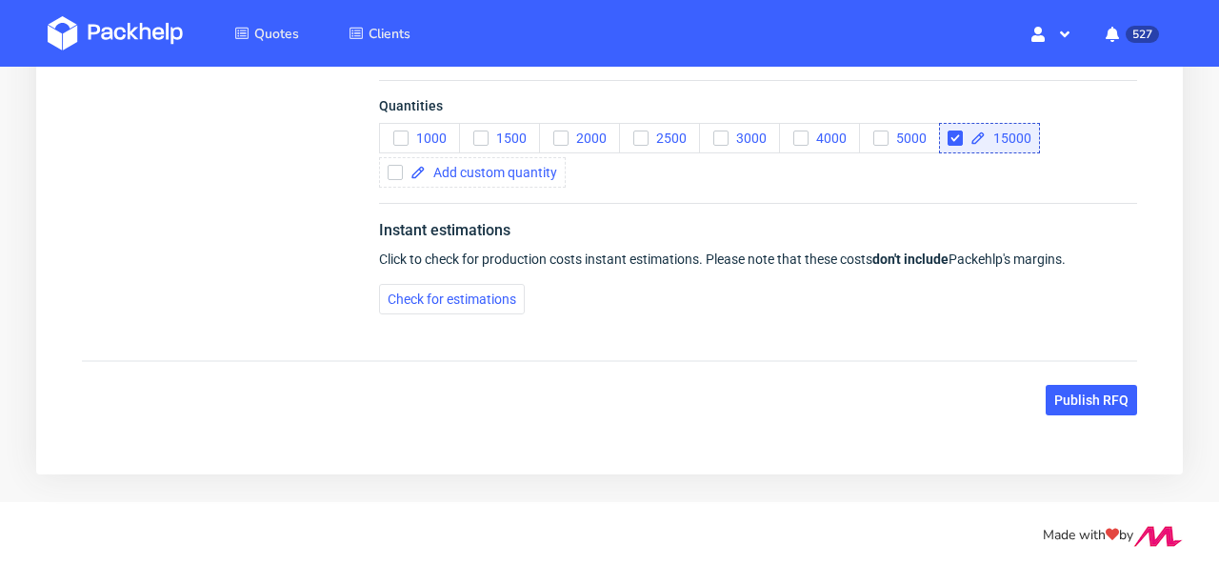
scroll to position [2960, 0]
type textarea "artwork as above but modified to the new box dims"
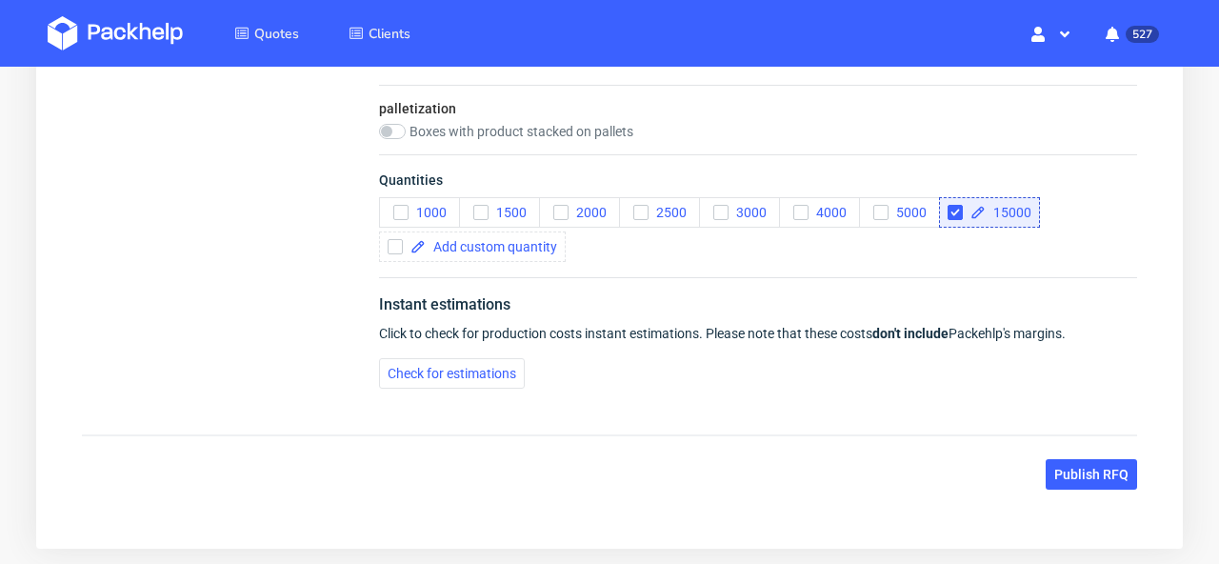
scroll to position [2964, 0]
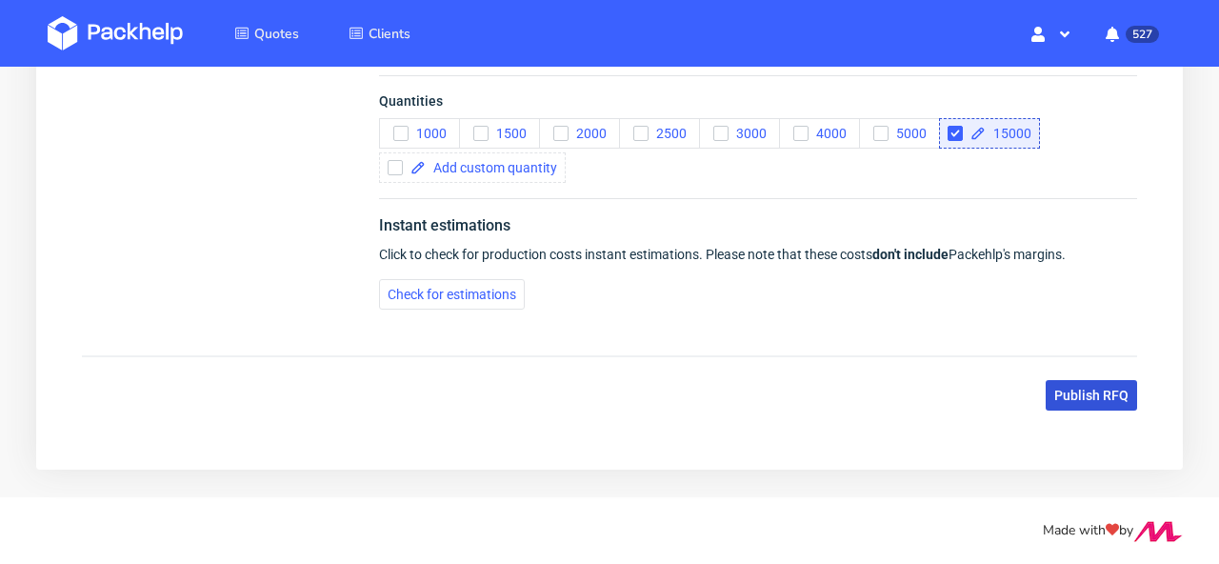
click at [1082, 402] on span "Publish RFQ" at bounding box center [1091, 395] width 74 height 13
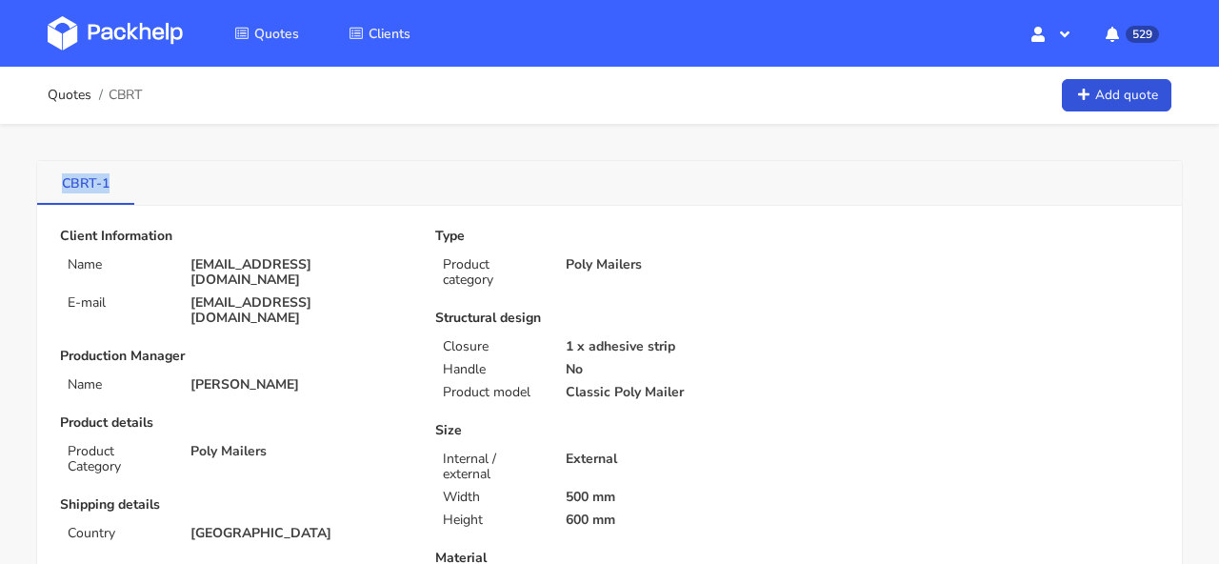
drag, startPoint x: 113, startPoint y: 189, endPoint x: 48, endPoint y: 186, distance: 65.8
click at [48, 186] on link "CBRT-1" at bounding box center [85, 182] width 97 height 42
copy link "CBRT-1"
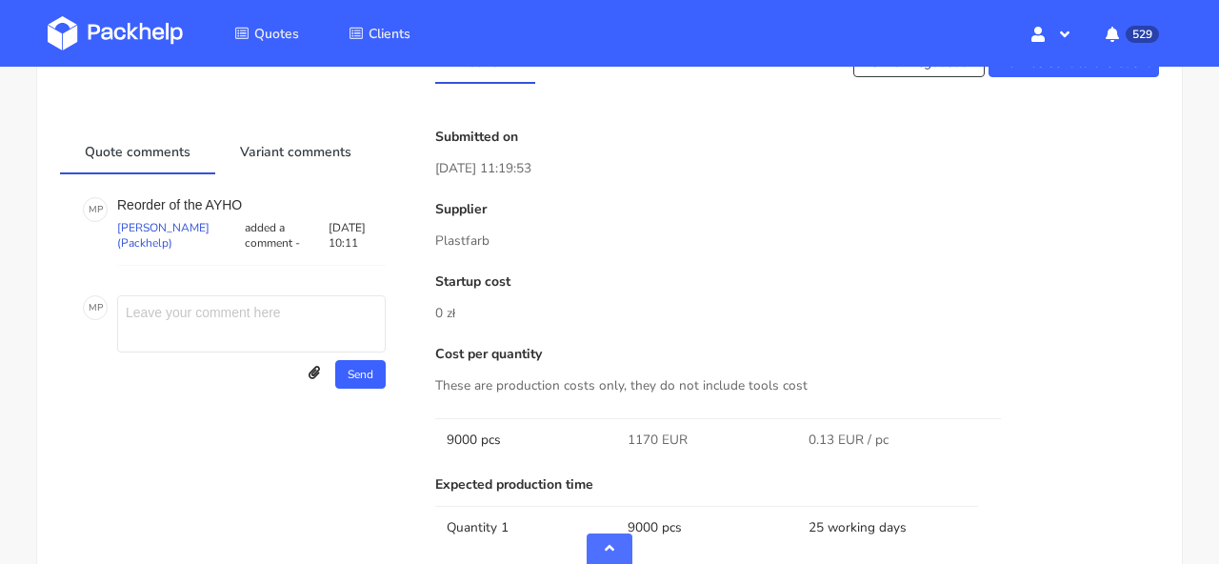
scroll to position [978, 0]
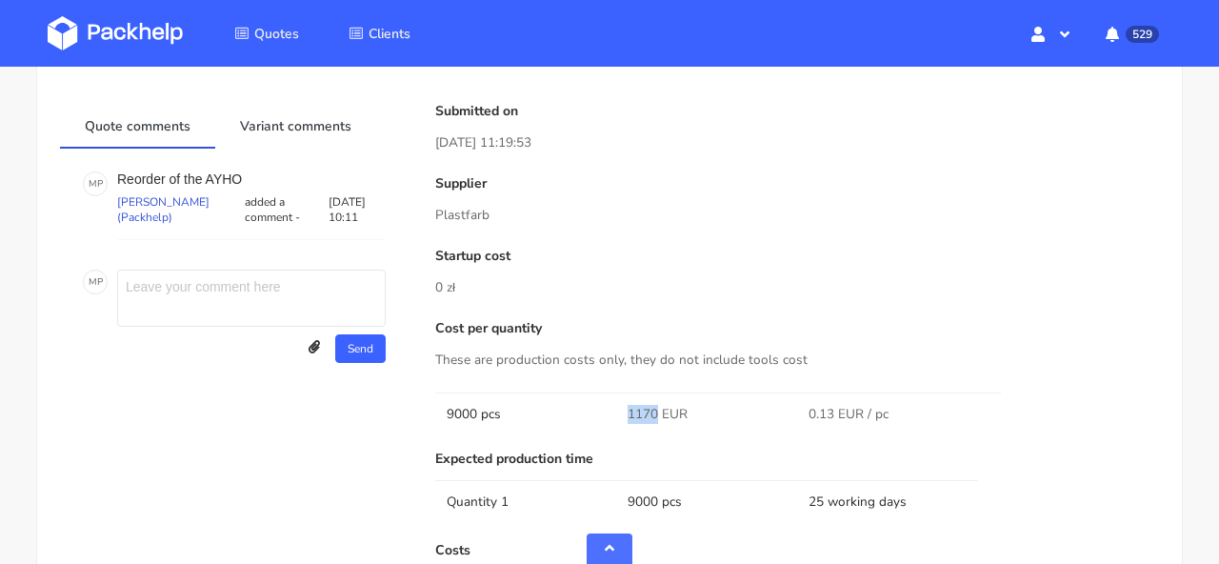
drag, startPoint x: 654, startPoint y: 413, endPoint x: 614, endPoint y: 411, distance: 40.0
click at [614, 411] on tr "9000 pcs 1170 EUR 0.13 EUR / pc" at bounding box center [797, 413] width 724 height 43
copy tr "1170"
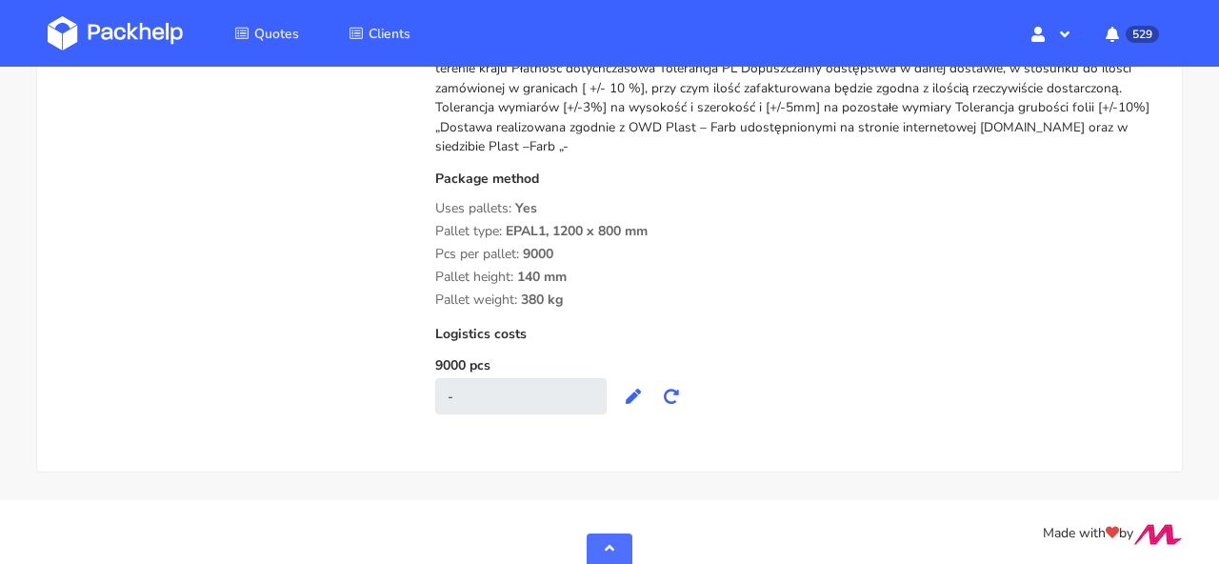
scroll to position [1777, 0]
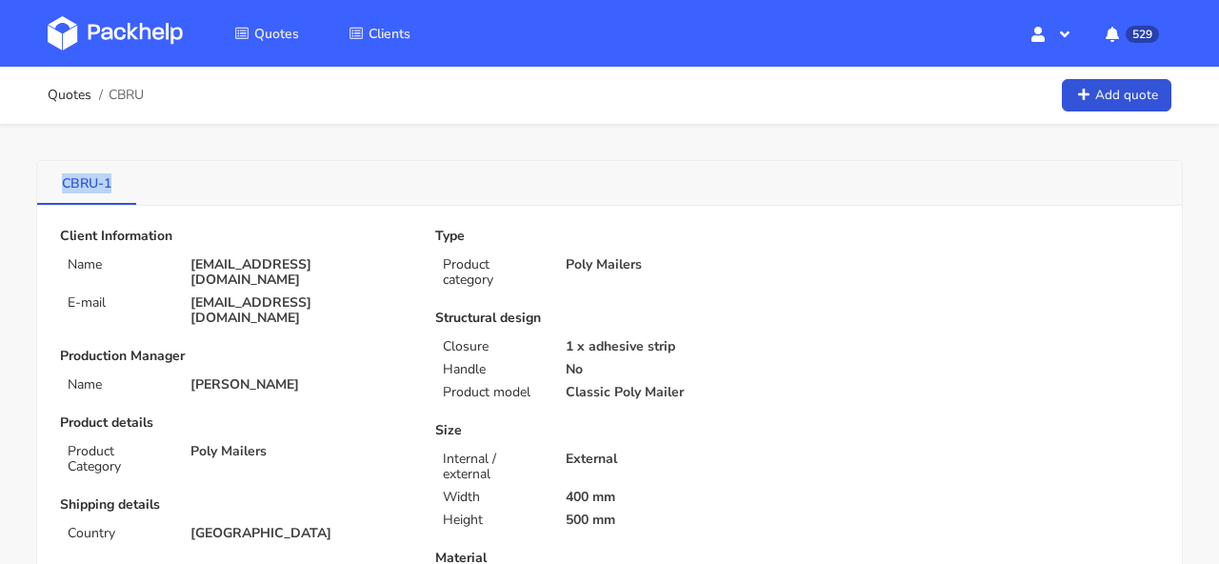
drag, startPoint x: 119, startPoint y: 178, endPoint x: 45, endPoint y: 180, distance: 74.3
click at [44, 179] on link "CBRU-1" at bounding box center [86, 182] width 99 height 42
copy link "CBRU-1"
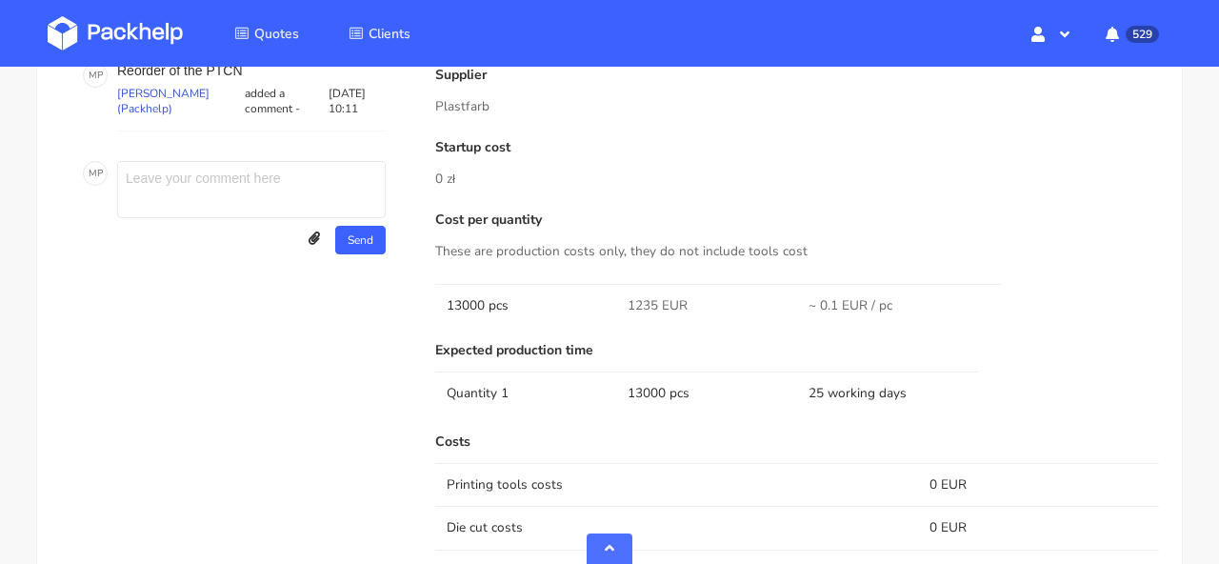
scroll to position [1106, 0]
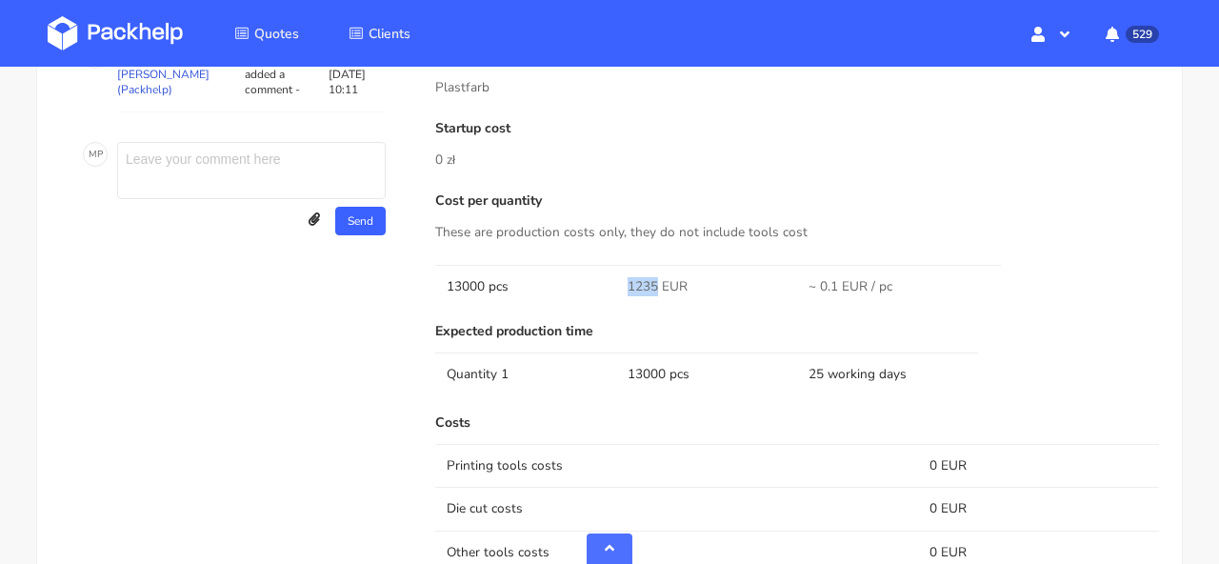
drag, startPoint x: 657, startPoint y: 284, endPoint x: 604, endPoint y: 281, distance: 53.4
click at [604, 281] on tr "13000 pcs 1235 EUR ~ 0.1 EUR / pc" at bounding box center [797, 286] width 724 height 43
copy tr "1235"
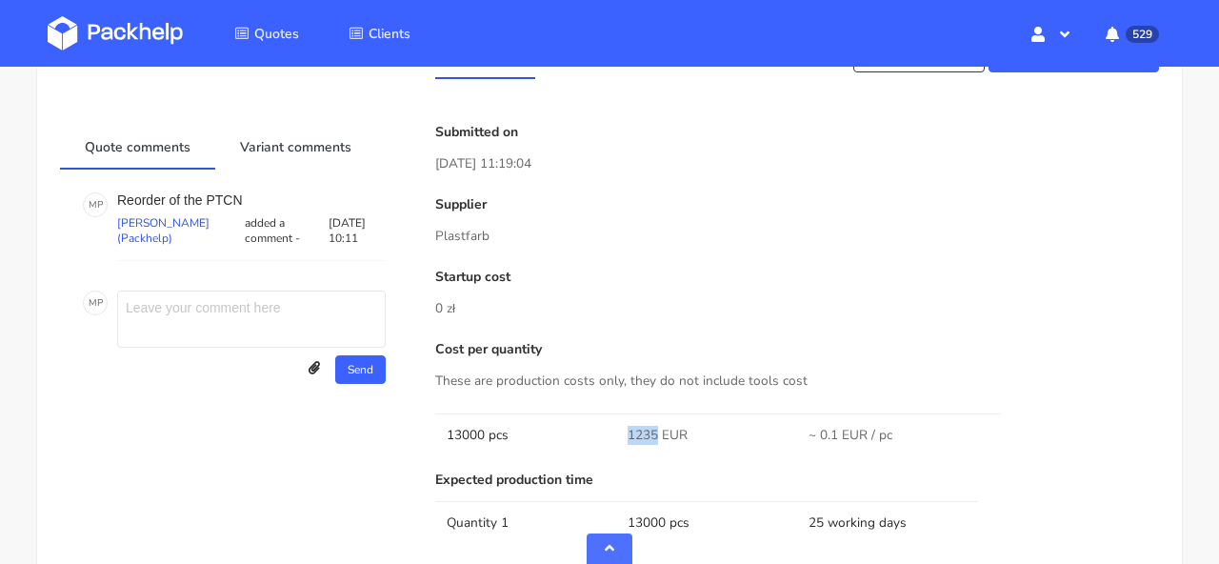
scroll to position [1249, 0]
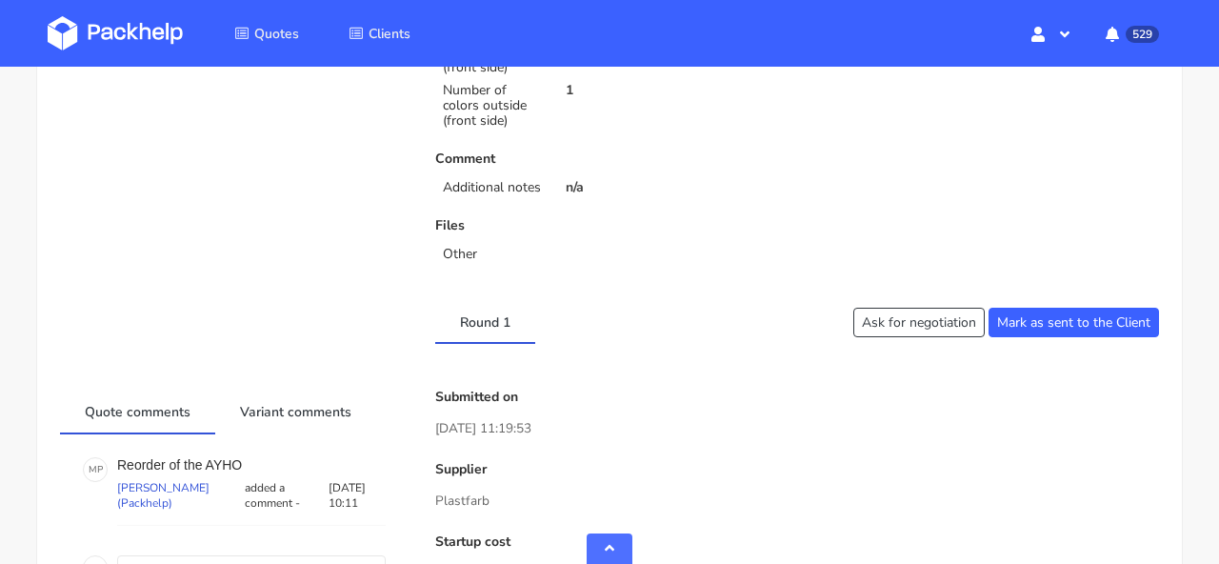
scroll to position [676, 0]
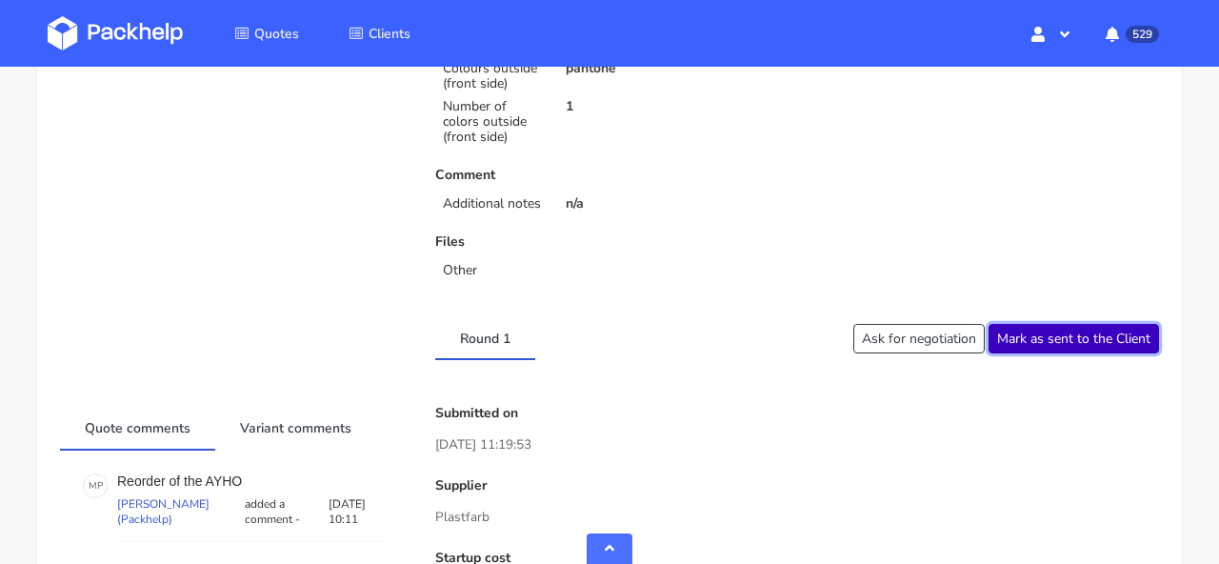
click at [1037, 333] on button "Mark as sent to the Client" at bounding box center [1074, 339] width 170 height 30
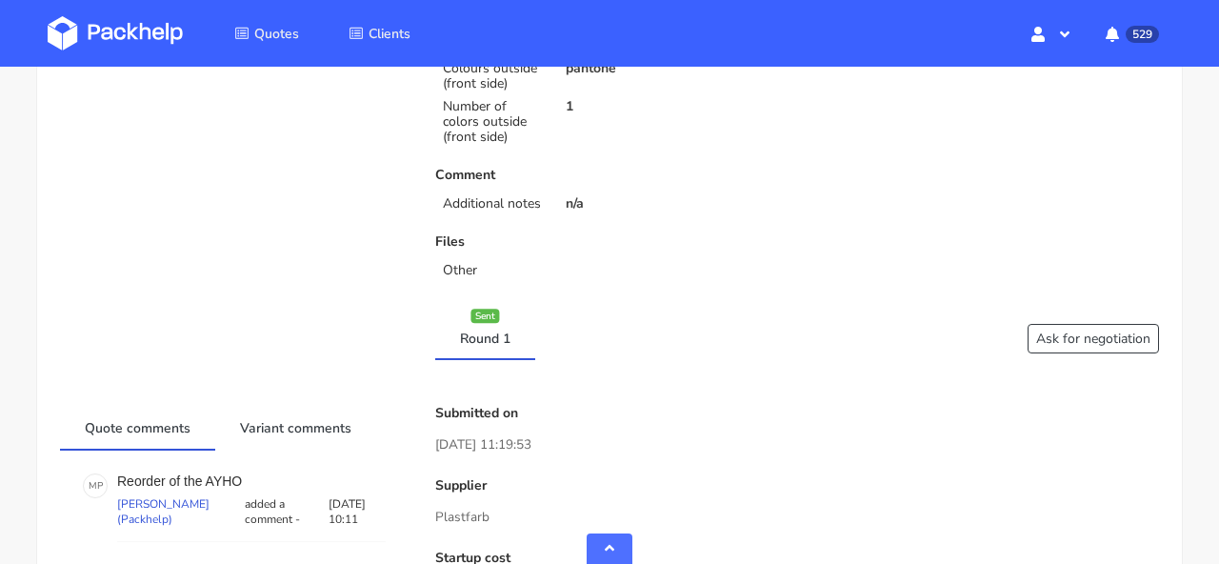
click at [158, 29] on img at bounding box center [115, 33] width 135 height 34
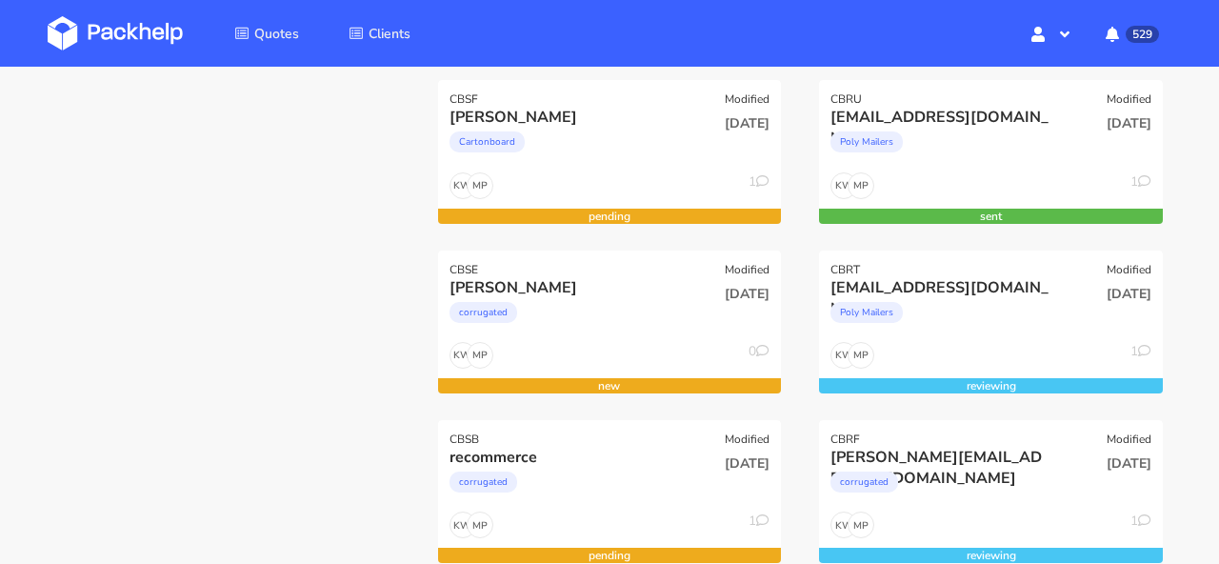
scroll to position [284, 0]
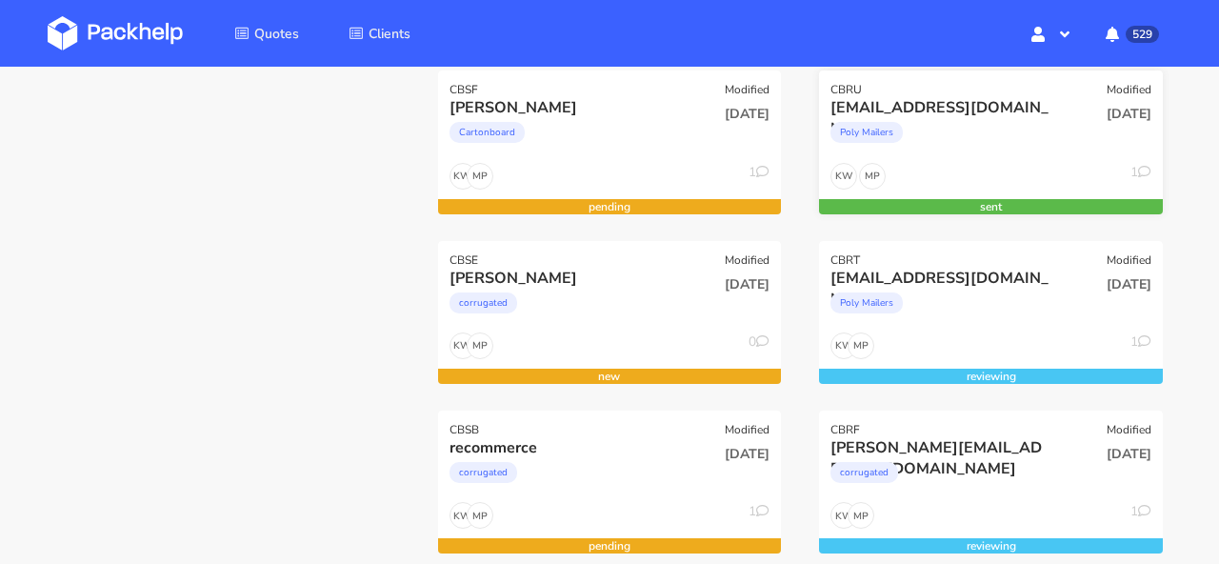
click at [1017, 159] on div "[EMAIL_ADDRESS][DOMAIN_NAME] Poly Mailers" at bounding box center [932, 129] width 231 height 65
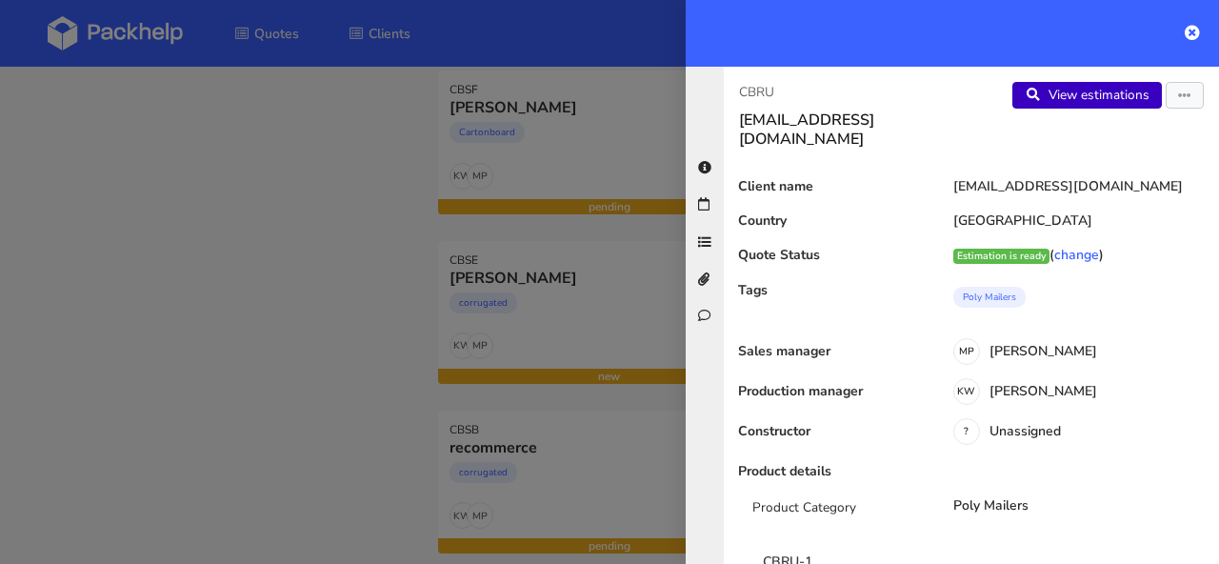
click at [1138, 94] on link "View estimations" at bounding box center [1087, 95] width 150 height 27
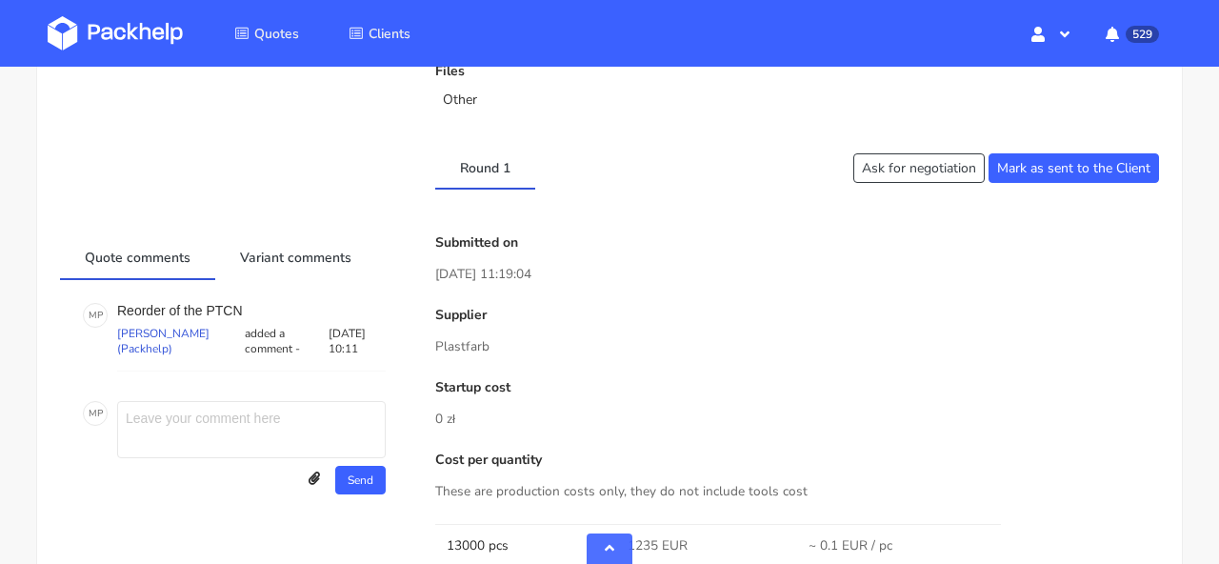
scroll to position [916, 0]
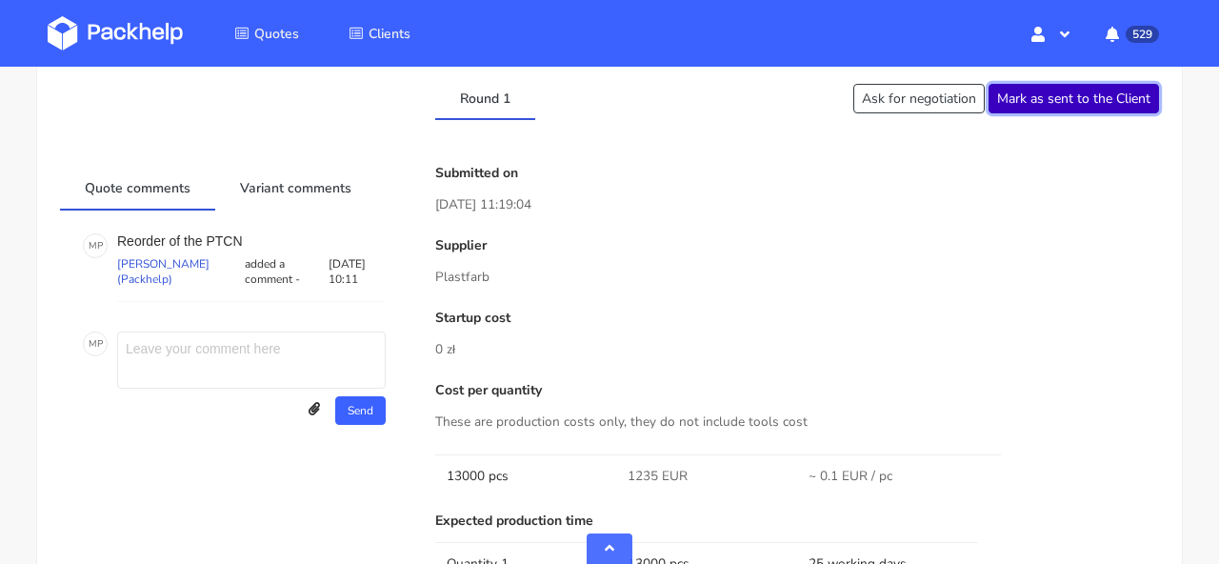
click at [1080, 99] on button "Mark as sent to the Client" at bounding box center [1074, 99] width 170 height 30
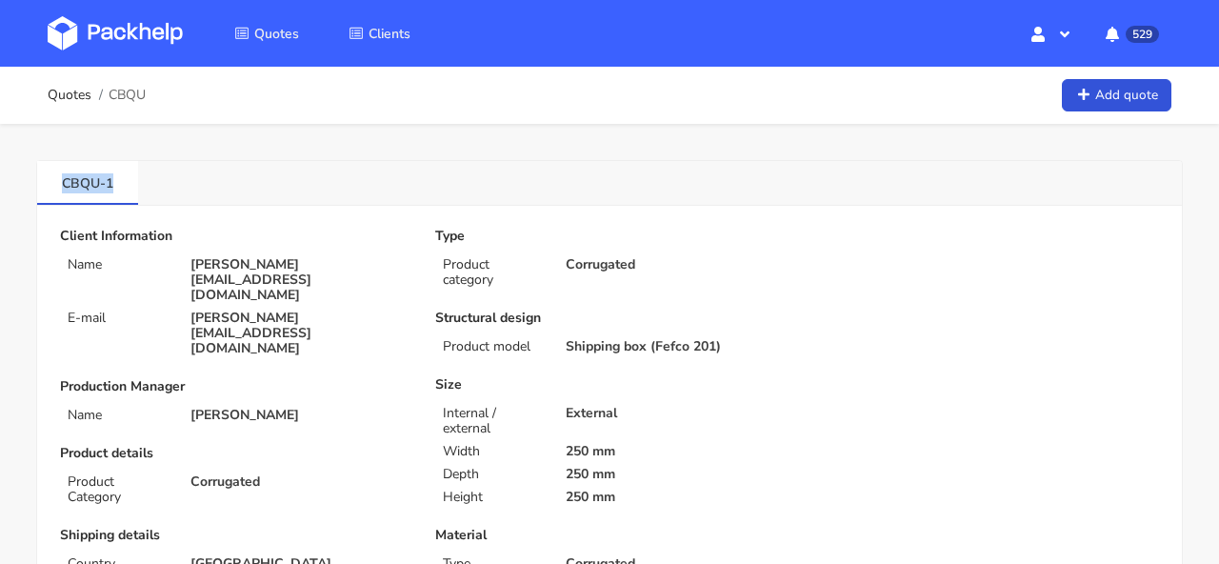
drag, startPoint x: 124, startPoint y: 180, endPoint x: 31, endPoint y: 180, distance: 92.4
copy link "CBQU-1"
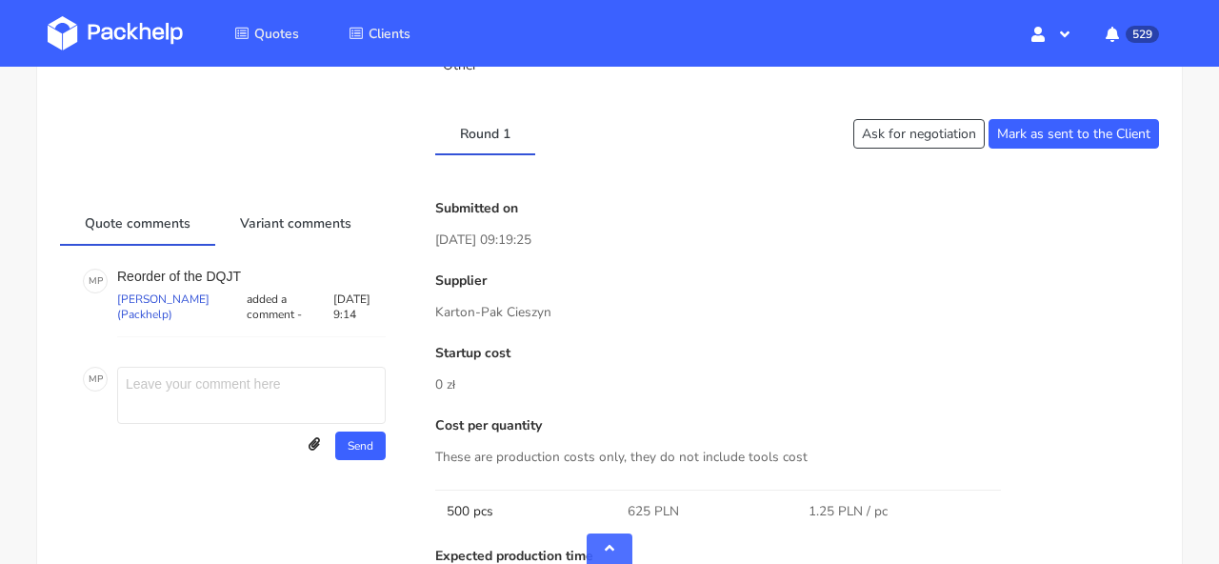
scroll to position [785, 0]
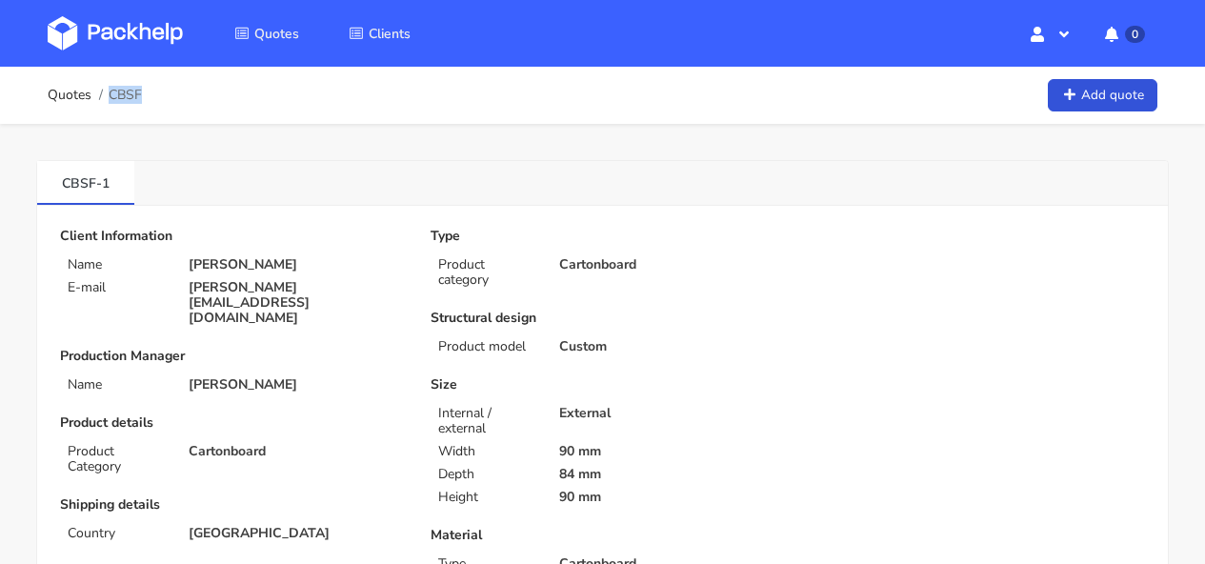
drag, startPoint x: 150, startPoint y: 93, endPoint x: 138, endPoint y: 104, distance: 16.2
click at [138, 104] on div "Quotes CBSF Add quote" at bounding box center [603, 95] width 1110 height 38
copy span "CBSF"
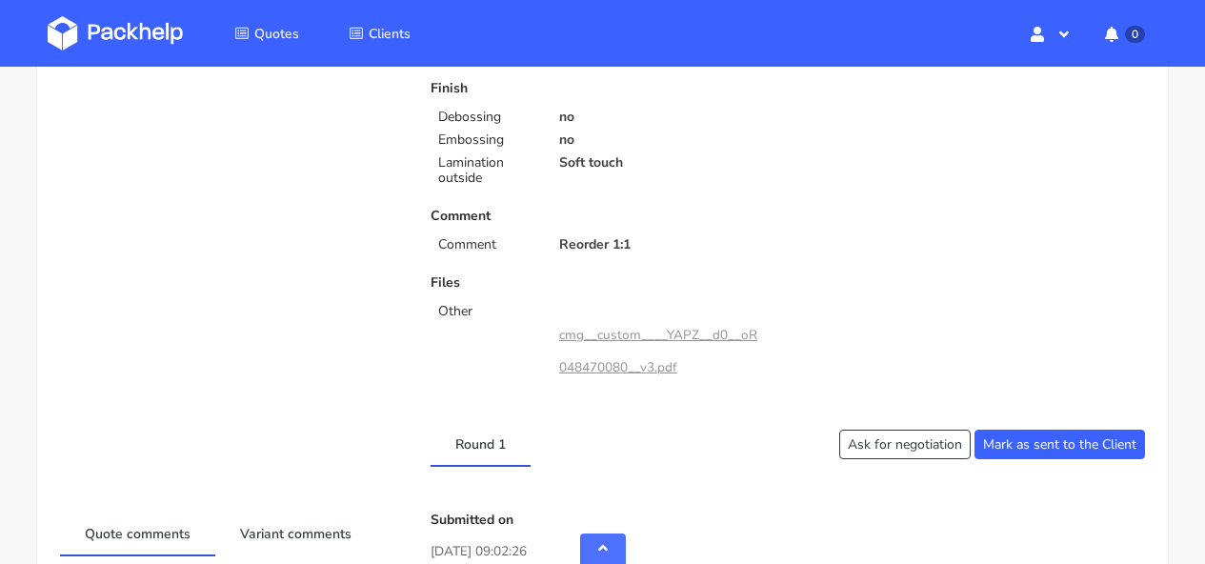
scroll to position [1011, 0]
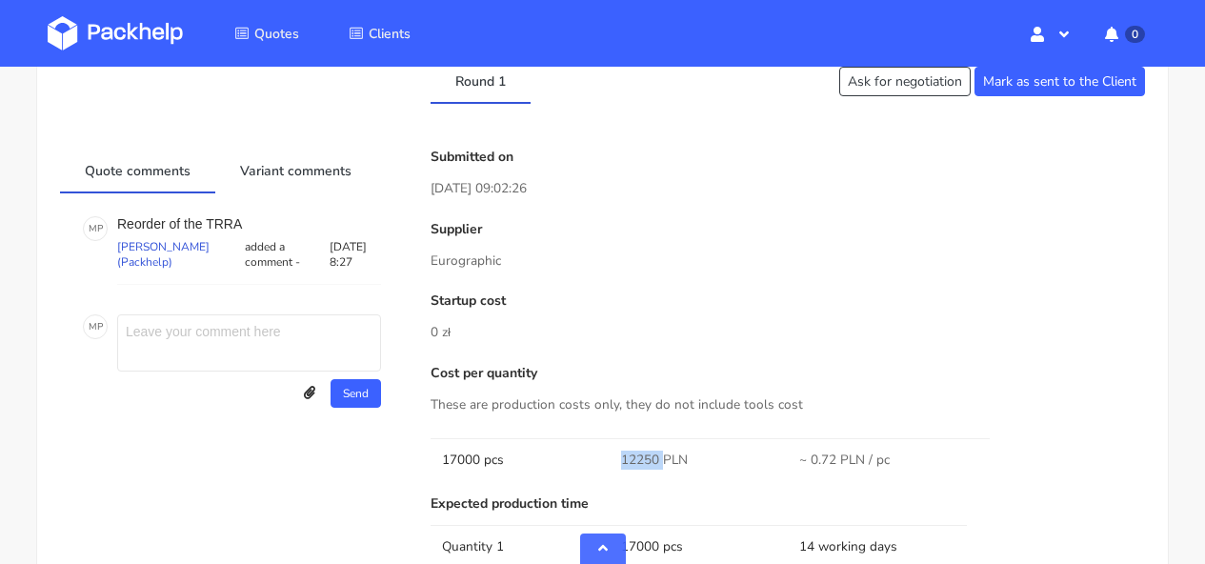
drag, startPoint x: 658, startPoint y: 458, endPoint x: 597, endPoint y: 458, distance: 61.0
click at [597, 458] on tr "17000 pcs 12250 PLN ~ 0.72 PLN / pc" at bounding box center [787, 459] width 714 height 43
copy tr "12250"
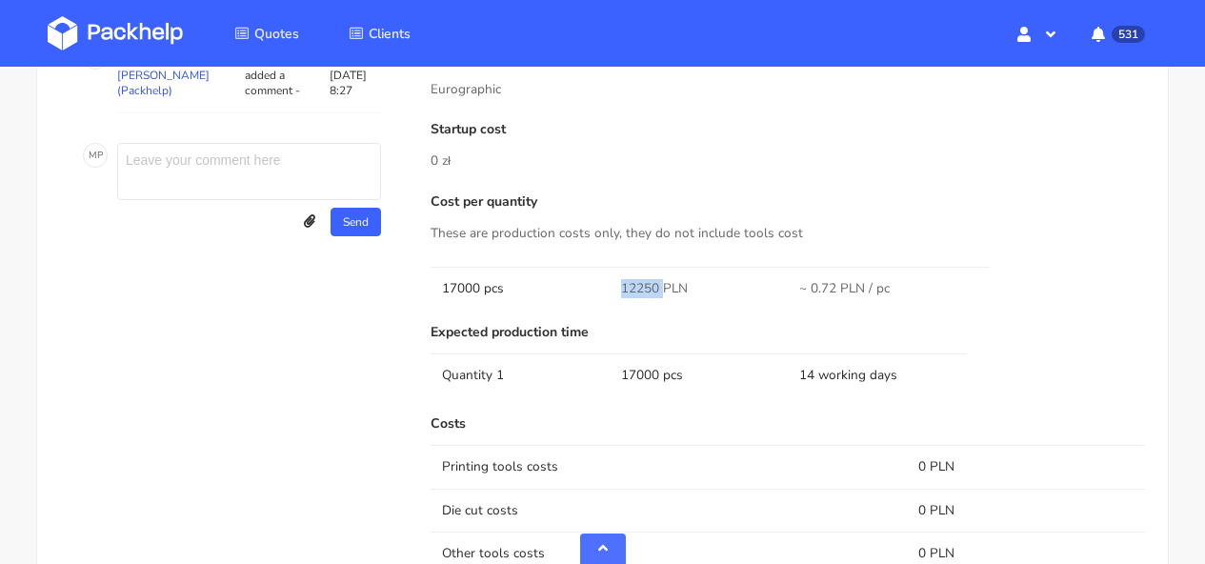
scroll to position [1207, 0]
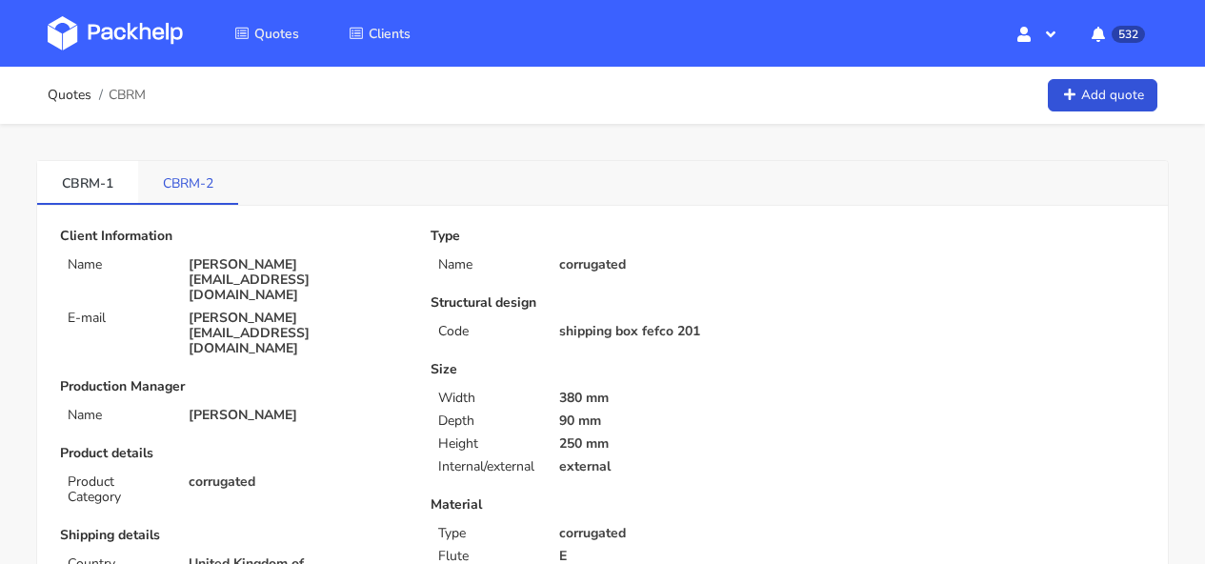
click at [210, 170] on link "CBRM-2" at bounding box center [188, 182] width 100 height 42
drag, startPoint x: 221, startPoint y: 182, endPoint x: 148, endPoint y: 182, distance: 73.3
click at [148, 182] on link "CBRM-2" at bounding box center [188, 182] width 101 height 42
copy link "CBRM-2"
click at [90, 178] on link "CBRM-1" at bounding box center [87, 182] width 101 height 42
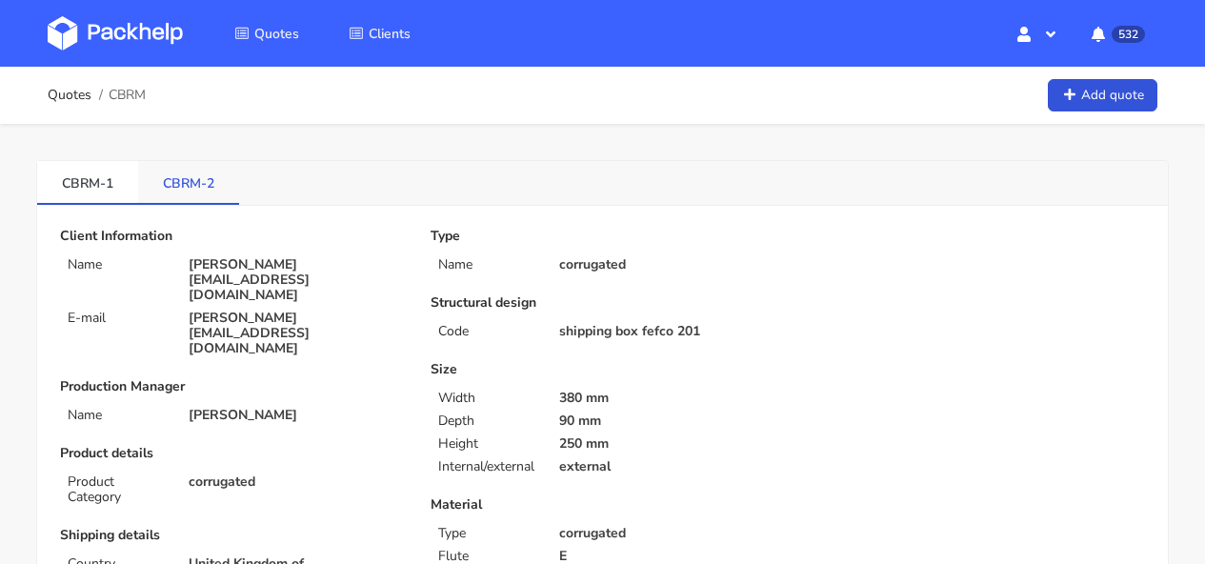
click at [188, 176] on link "CBRM-2" at bounding box center [188, 182] width 101 height 42
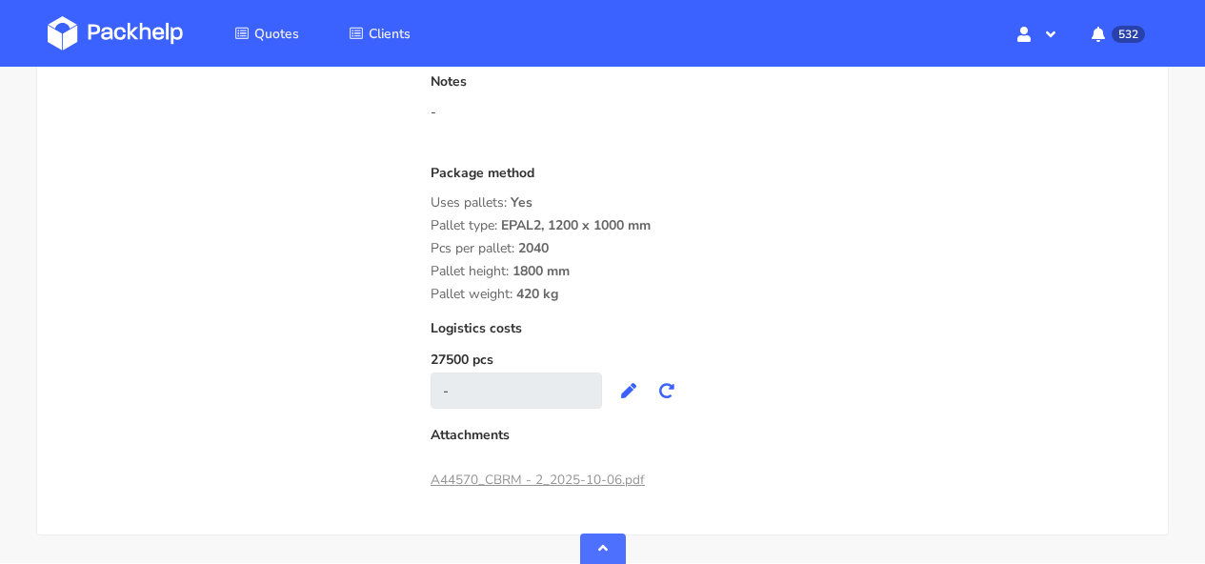
scroll to position [1670, 0]
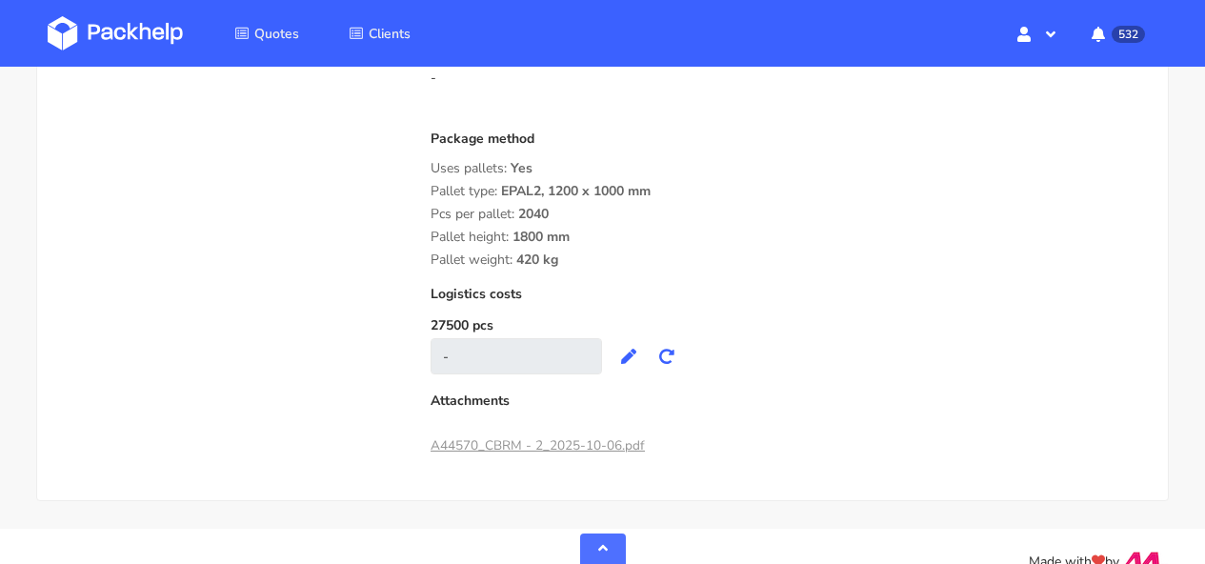
drag, startPoint x: 430, startPoint y: 190, endPoint x: 573, endPoint y: 265, distance: 161.9
